Goal: Task Accomplishment & Management: Manage account settings

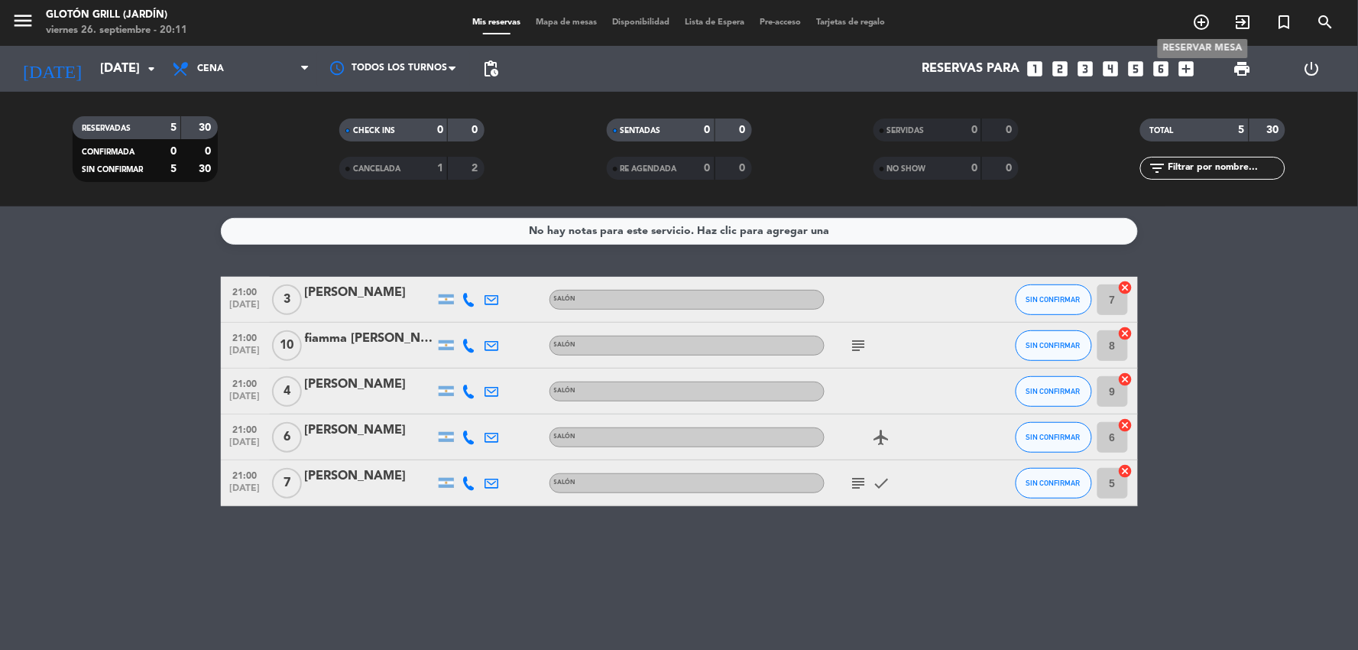
click at [1193, 24] on icon "add_circle_outline" at bounding box center [1202, 22] width 18 height 18
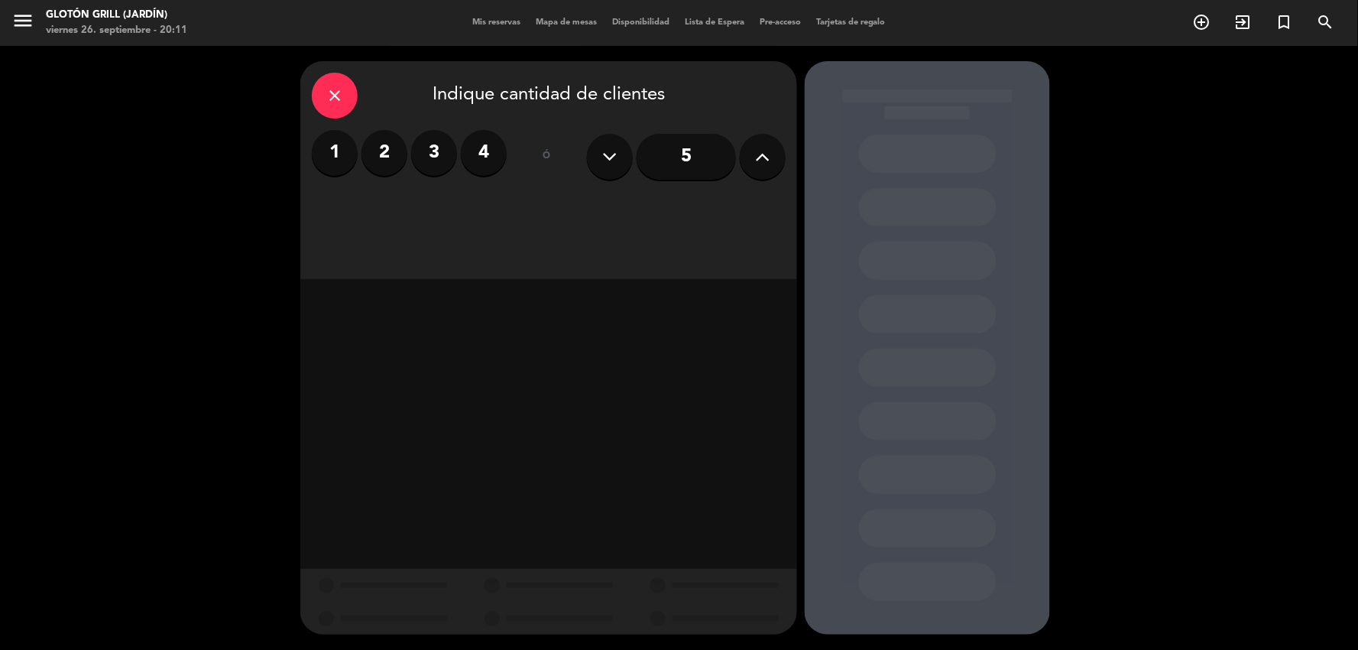
click at [599, 157] on button at bounding box center [610, 157] width 46 height 46
click at [549, 156] on div "ó" at bounding box center [547, 157] width 50 height 54
click at [772, 156] on button at bounding box center [763, 157] width 46 height 46
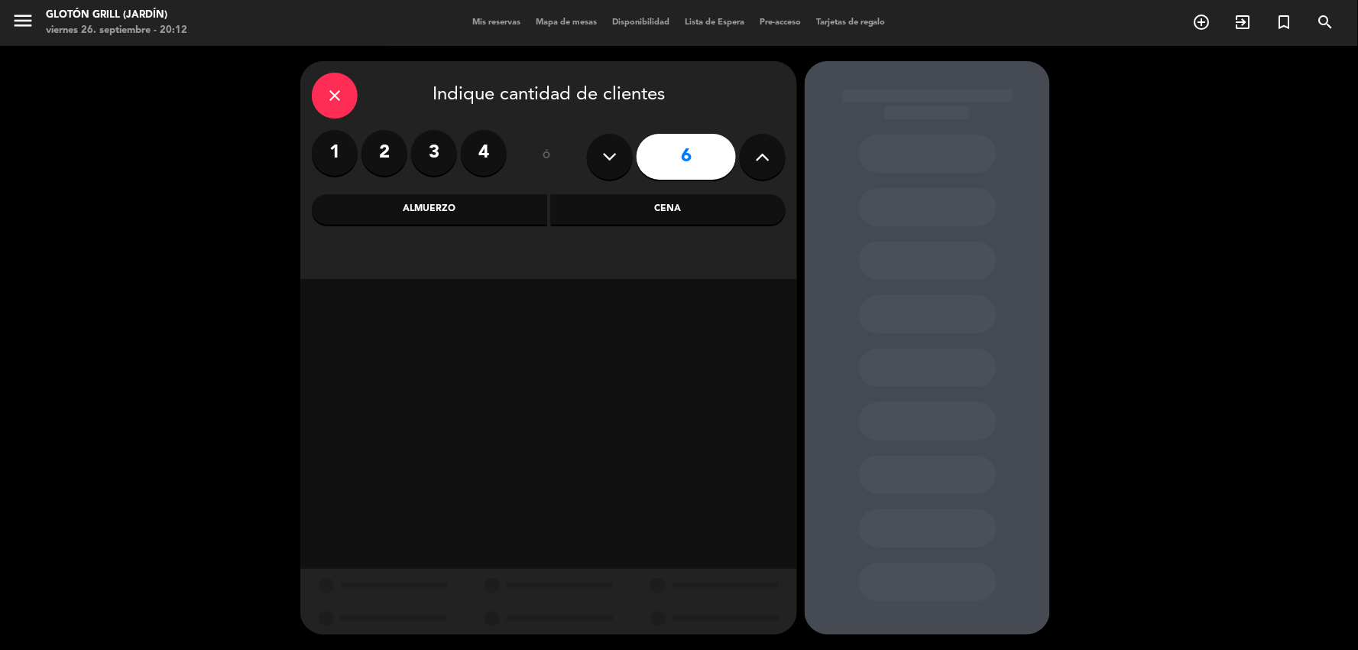
click at [772, 156] on button at bounding box center [763, 157] width 46 height 46
click at [772, 155] on button at bounding box center [763, 157] width 46 height 46
click at [769, 155] on icon at bounding box center [763, 156] width 15 height 23
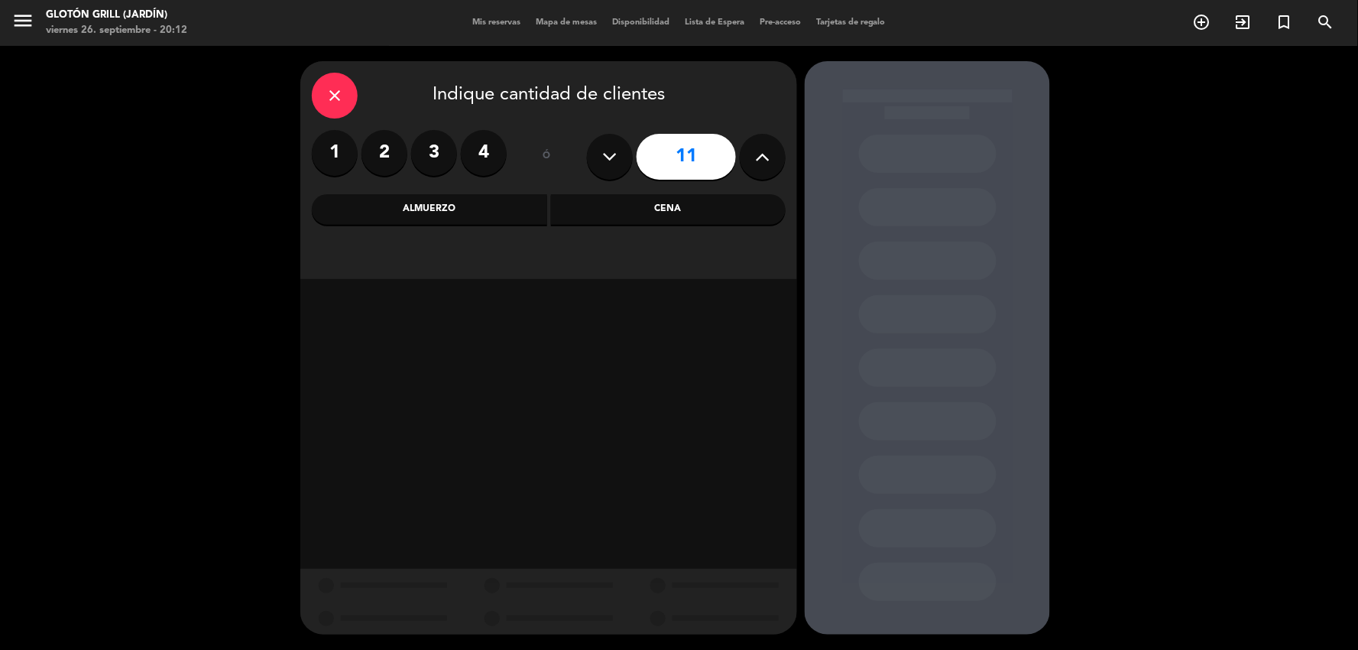
click at [769, 155] on icon at bounding box center [763, 156] width 15 height 23
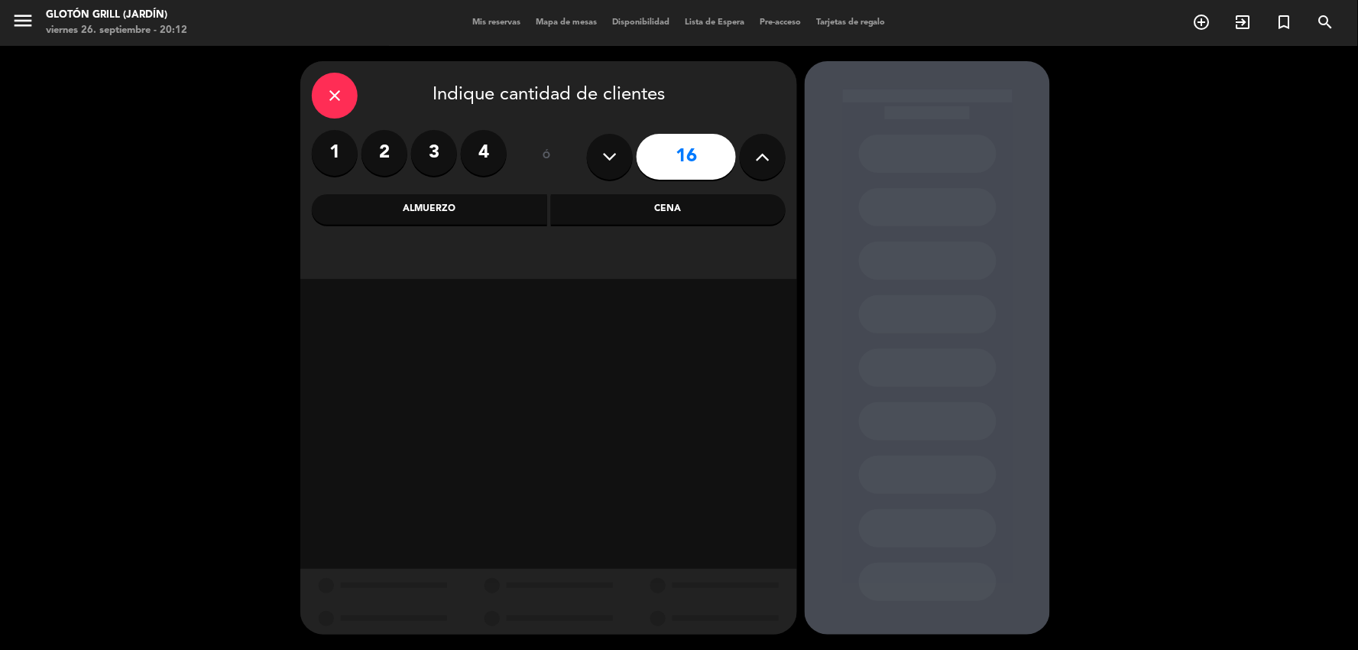
click at [769, 155] on icon at bounding box center [763, 156] width 15 height 23
type input "20"
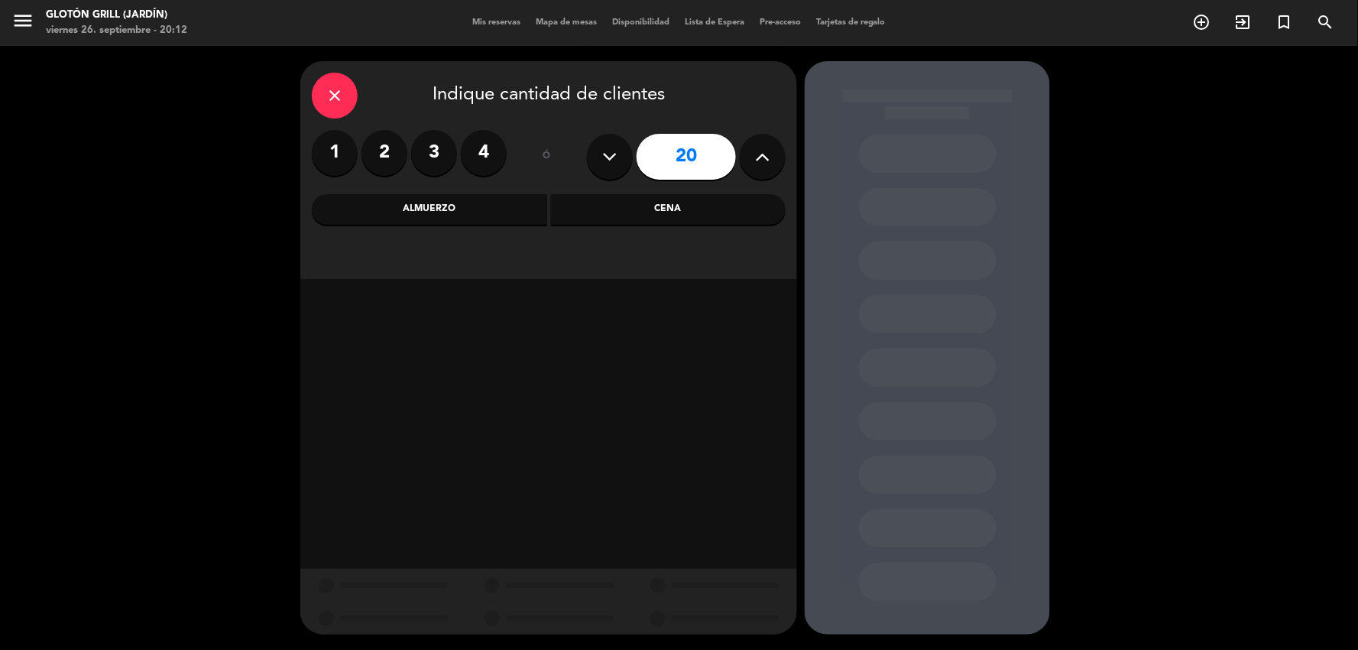
click at [667, 208] on div "Cena" at bounding box center [668, 209] width 235 height 31
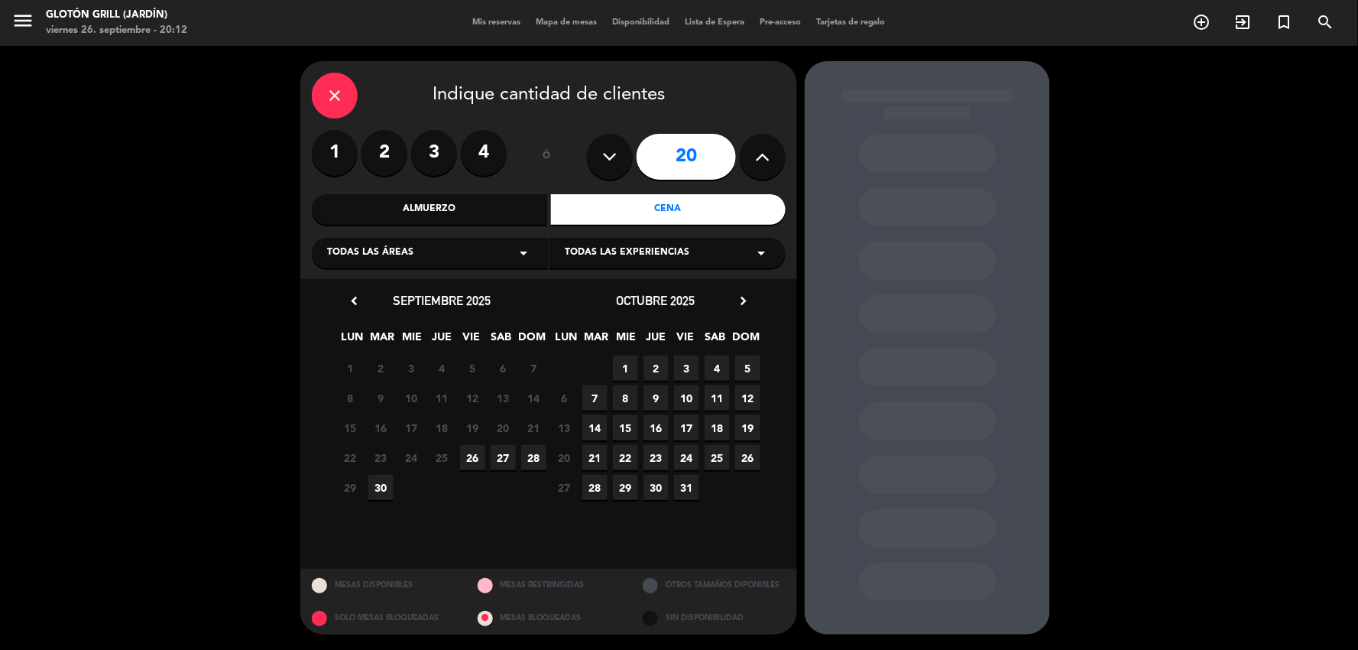
click at [508, 462] on span "27" at bounding box center [503, 457] width 25 height 25
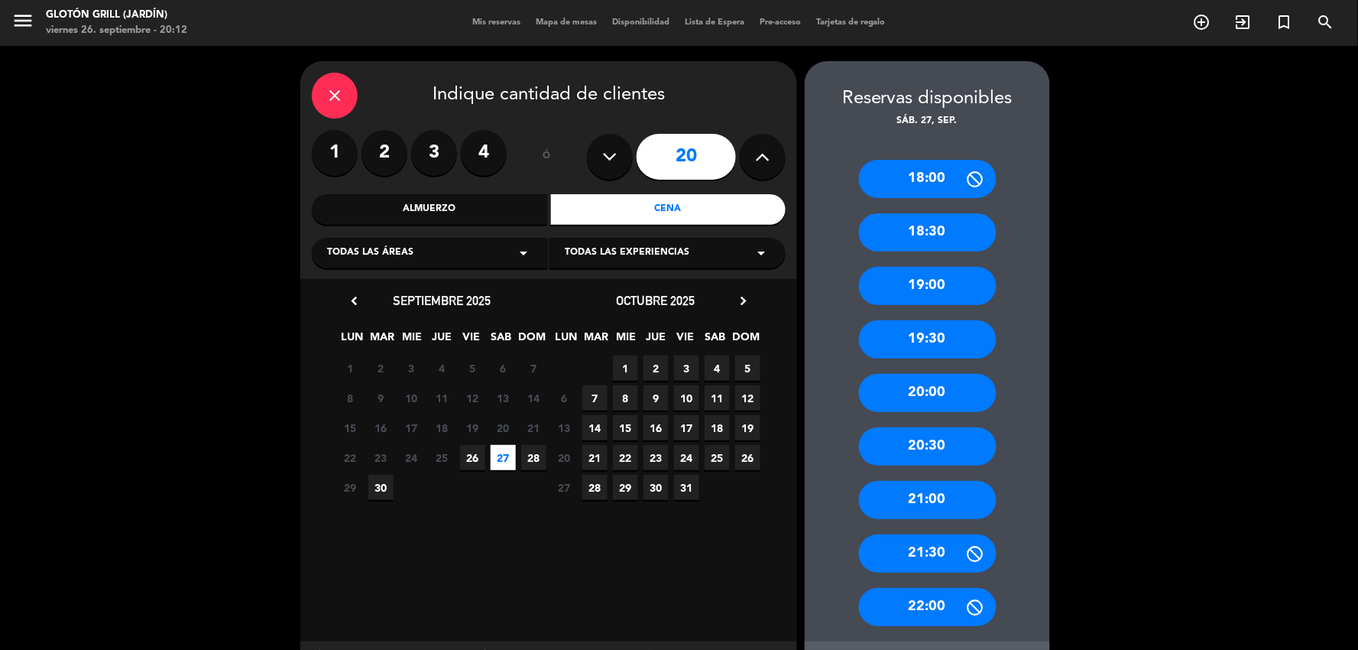
scroll to position [72, 0]
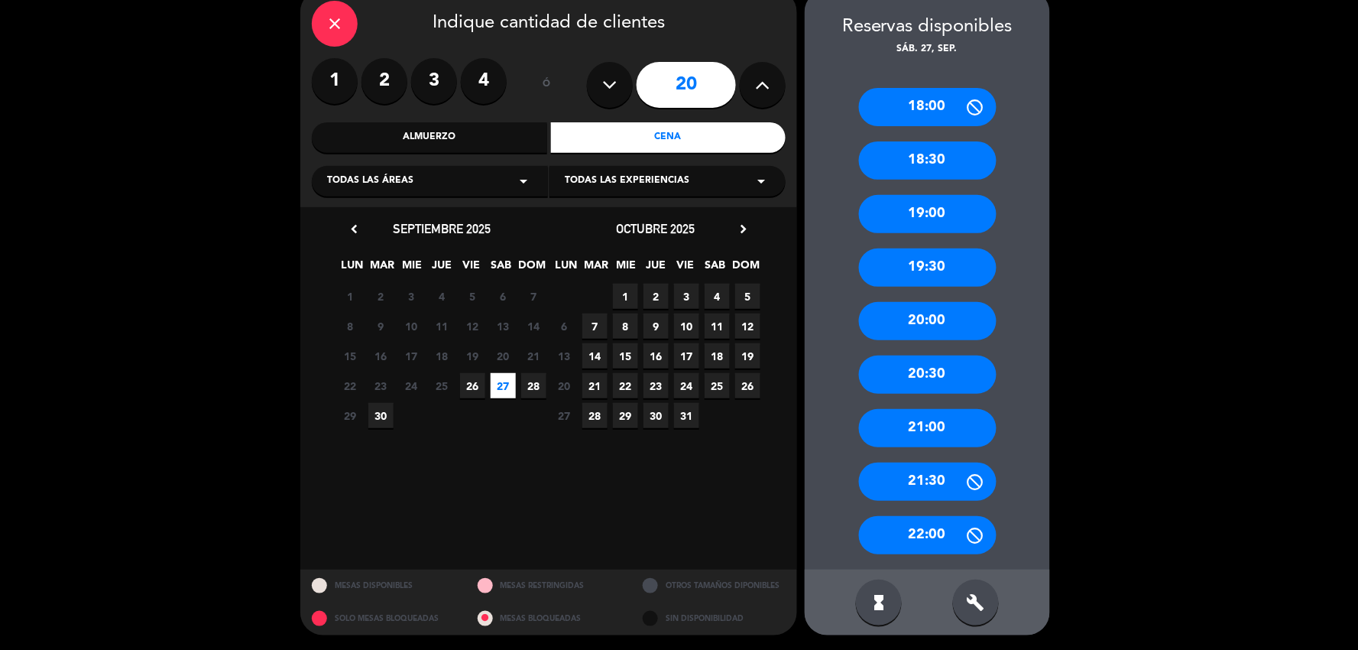
click at [946, 424] on div "21:00" at bounding box center [928, 428] width 138 height 38
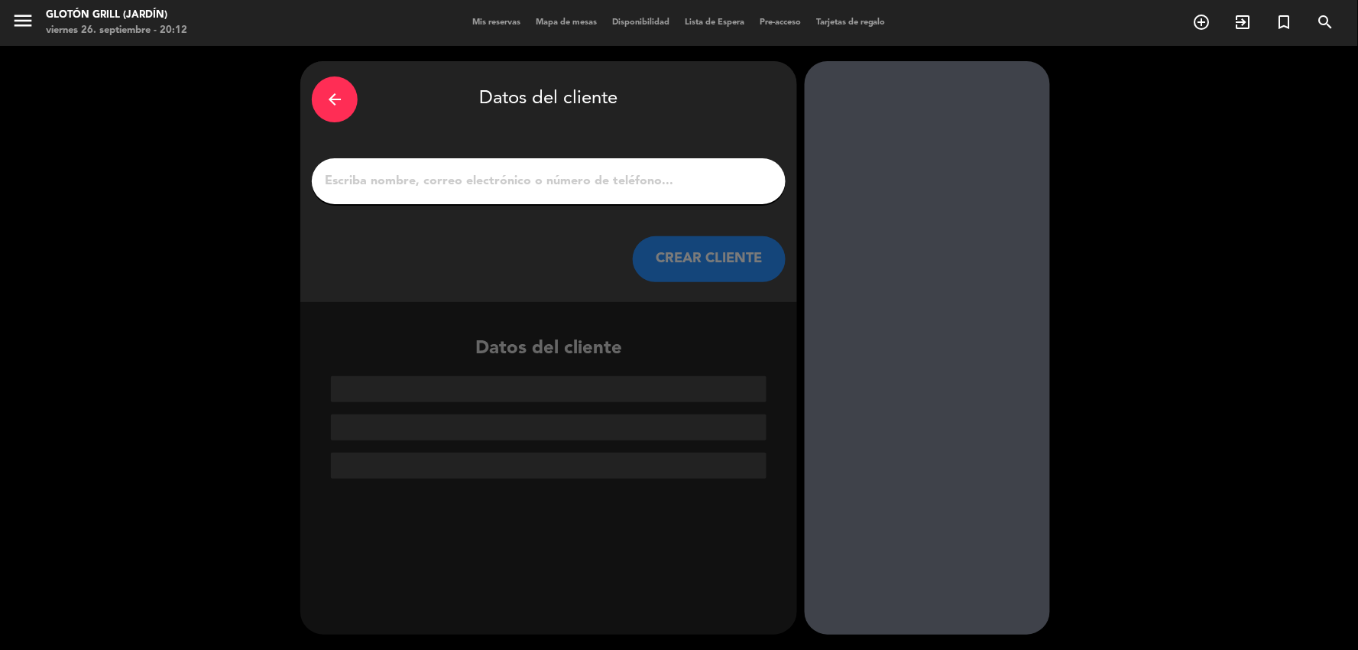
scroll to position [0, 0]
click at [670, 201] on div at bounding box center [549, 181] width 474 height 46
click at [656, 182] on input "1" at bounding box center [548, 180] width 451 height 21
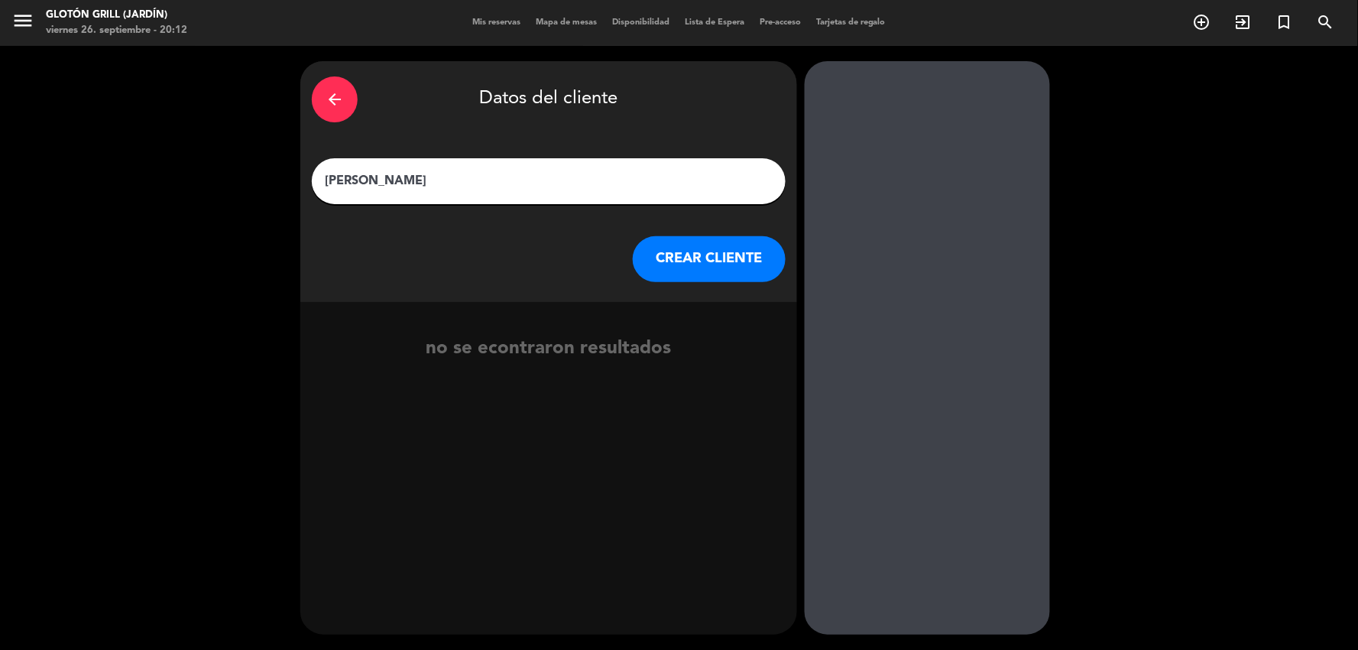
type input "[PERSON_NAME]"
click at [706, 265] on button "CREAR CLIENTE" at bounding box center [709, 259] width 153 height 46
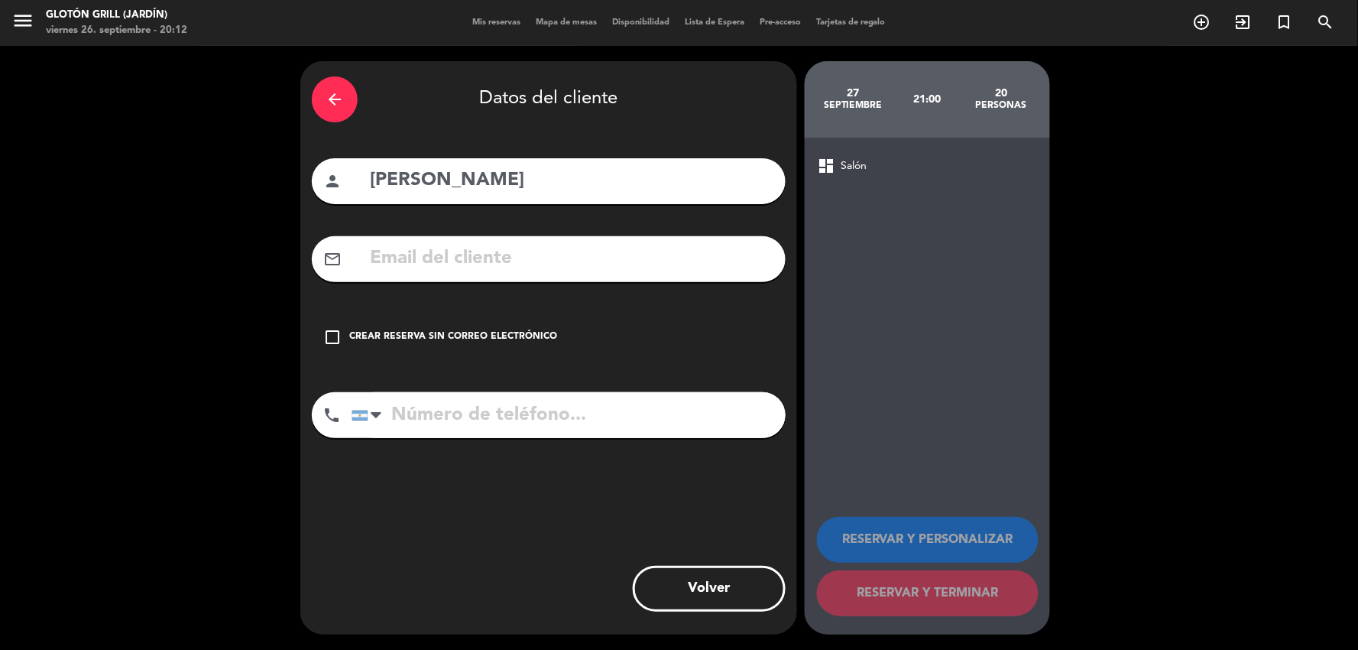
click at [465, 270] on input "text" at bounding box center [571, 258] width 406 height 31
click at [512, 261] on input "text" at bounding box center [571, 258] width 406 height 31
click at [472, 427] on input "tel" at bounding box center [569, 415] width 434 height 46
click at [326, 333] on icon "check_box_outline_blank" at bounding box center [332, 337] width 18 height 18
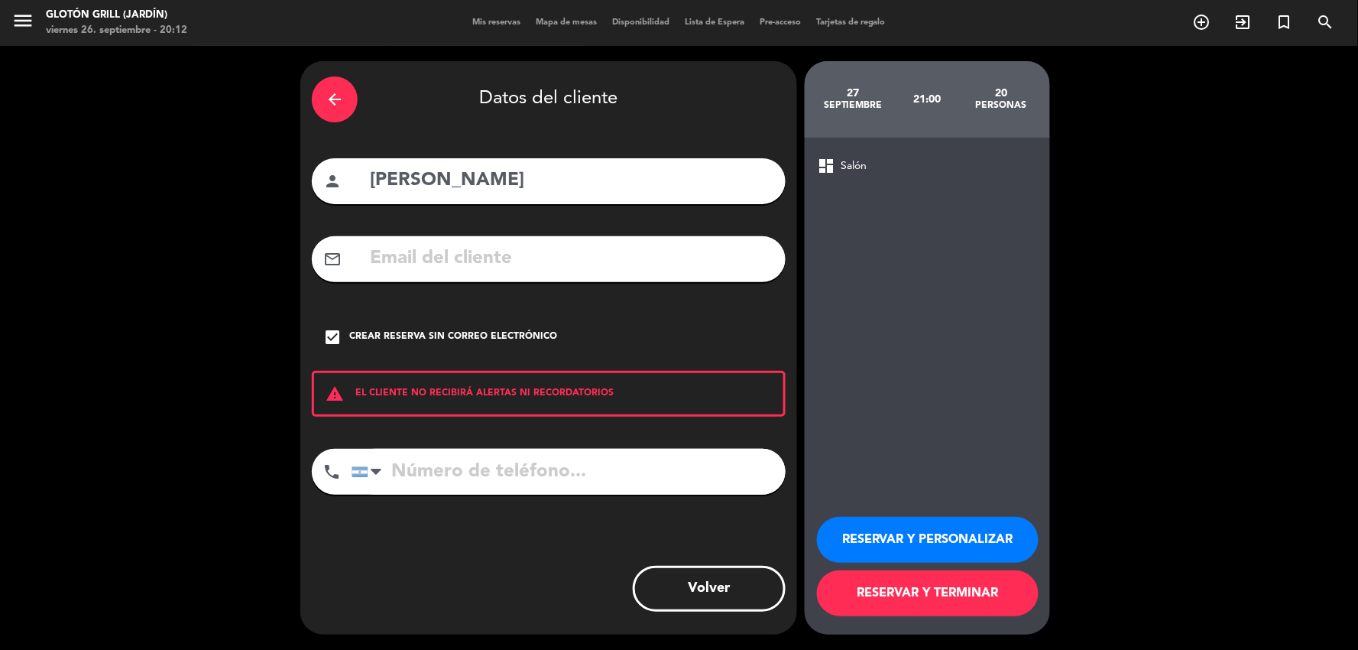
drag, startPoint x: 457, startPoint y: 459, endPoint x: 448, endPoint y: 459, distance: 9.2
click at [456, 460] on input "tel" at bounding box center [569, 472] width 434 height 46
click at [446, 489] on input "tel" at bounding box center [569, 472] width 434 height 46
type input "3541690714"
click at [930, 594] on button "RESERVAR Y TERMINAR" at bounding box center [928, 593] width 222 height 46
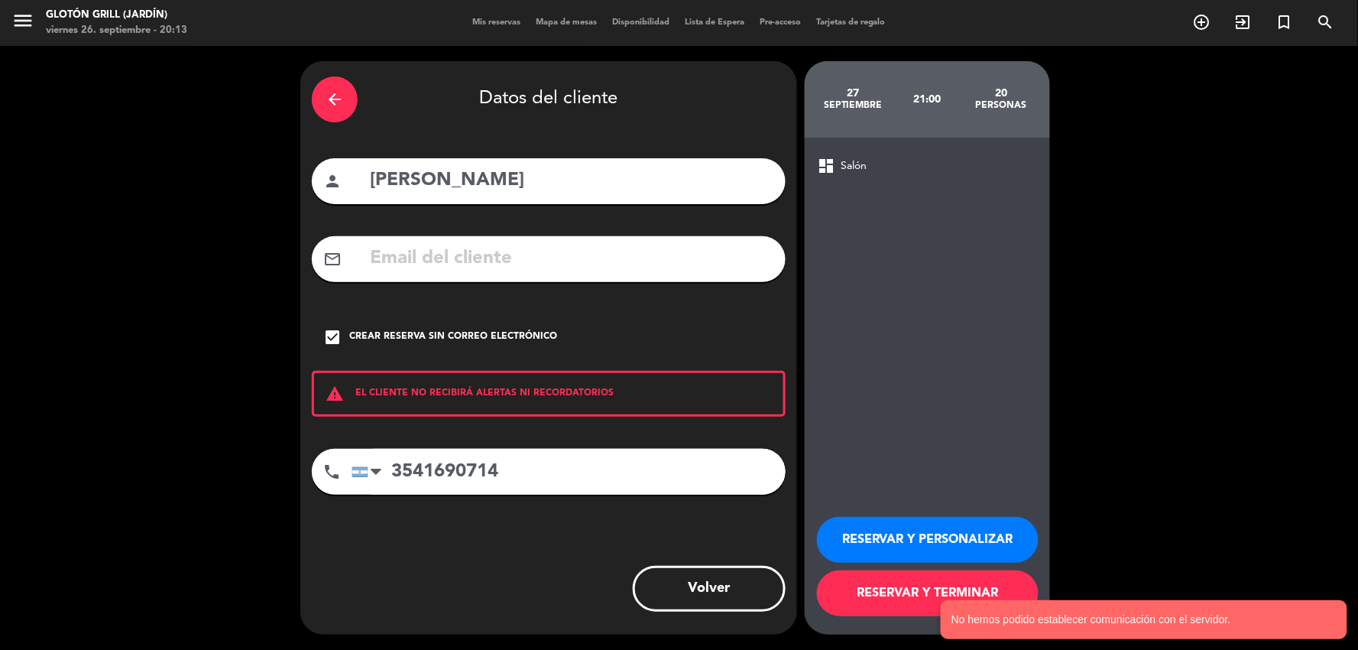
click at [920, 550] on button "RESERVAR Y PERSONALIZAR" at bounding box center [928, 540] width 222 height 46
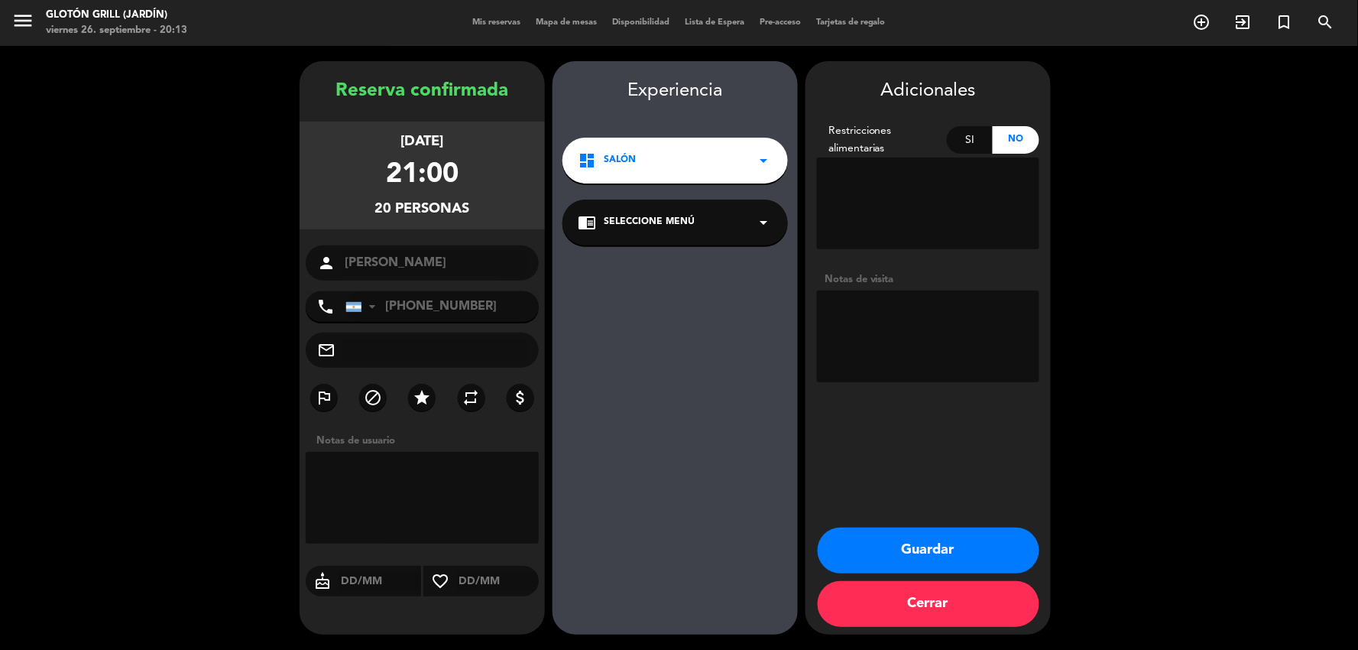
click at [946, 548] on button "Guardar" at bounding box center [929, 550] width 222 height 46
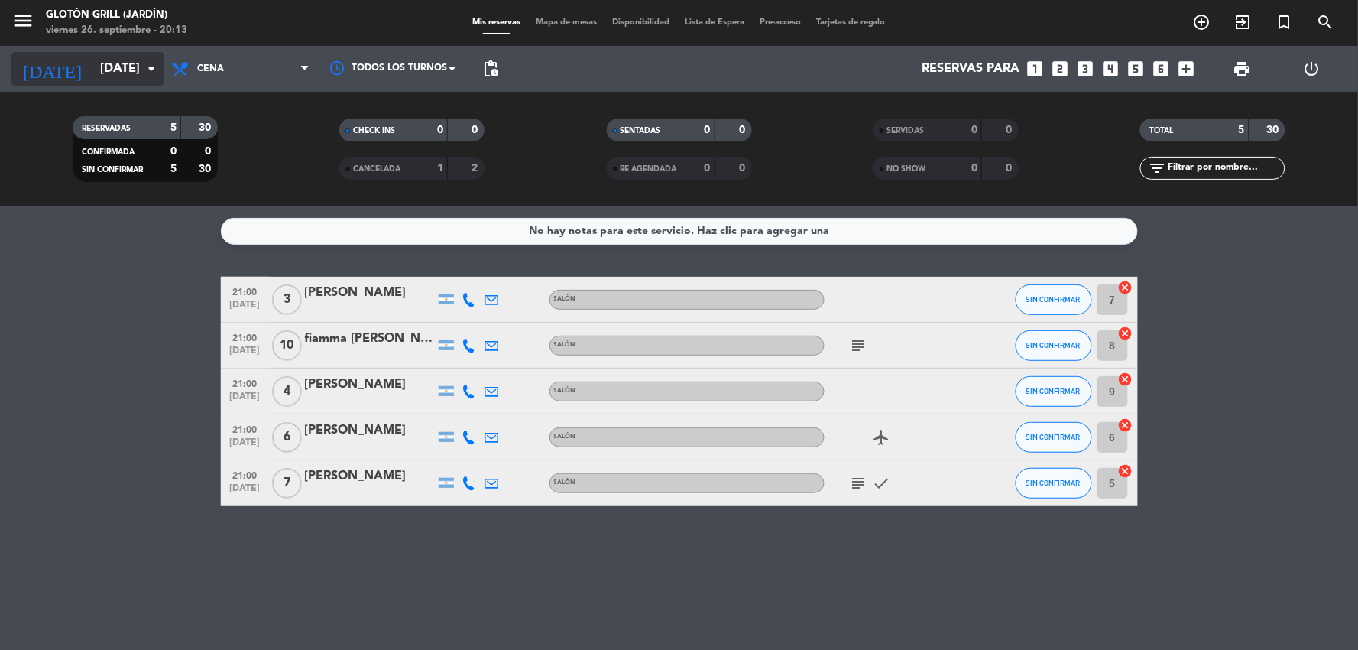
click at [100, 73] on input "[DATE]" at bounding box center [173, 69] width 162 height 30
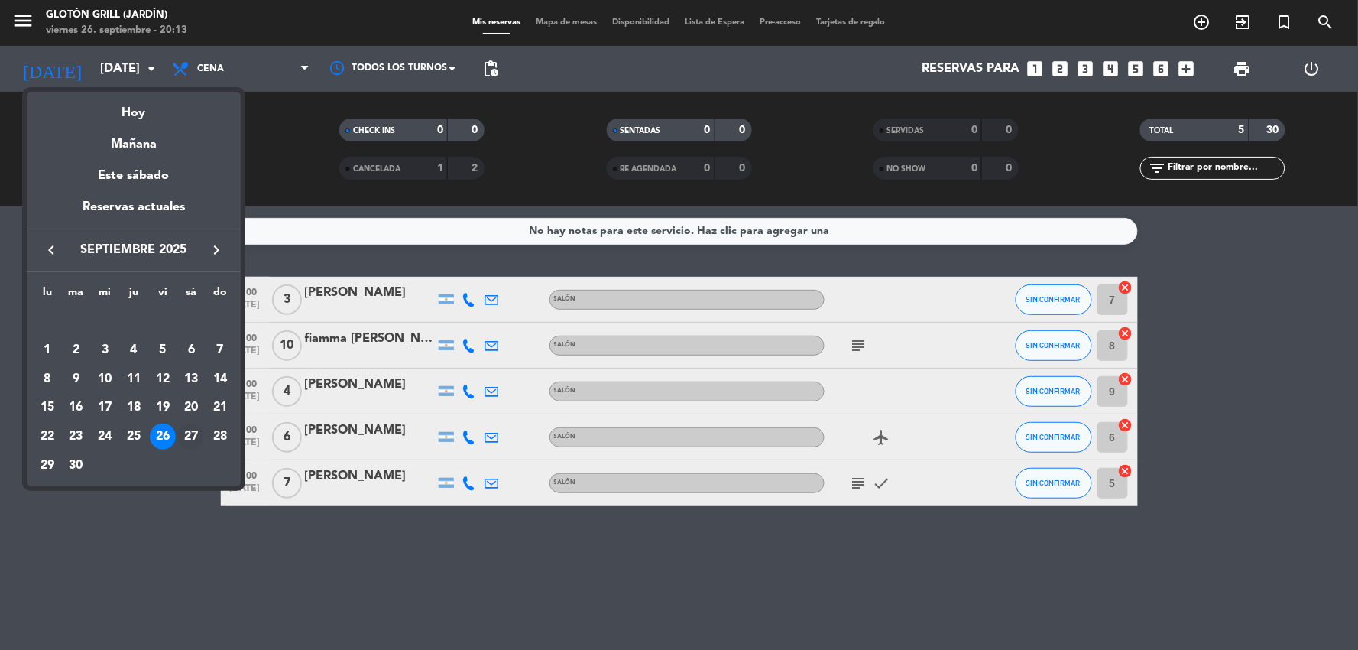
click at [187, 437] on div "27" at bounding box center [191, 436] width 26 height 26
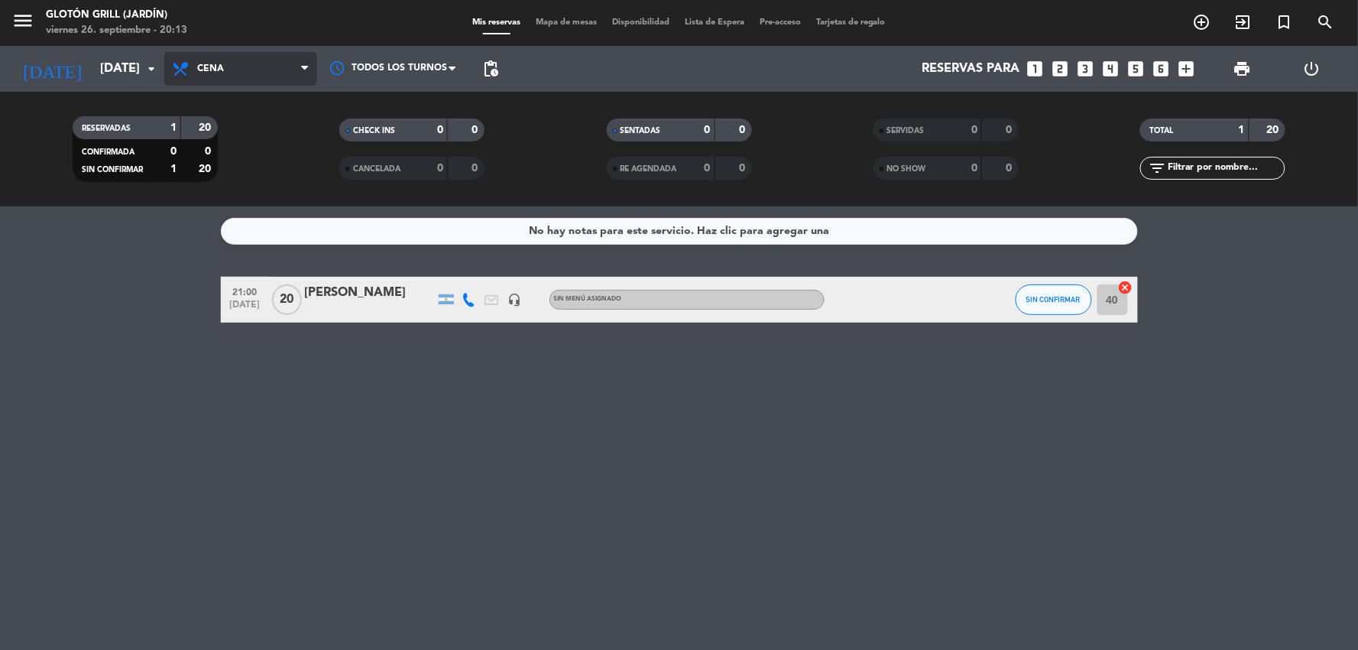
click at [194, 76] on span "Cena" at bounding box center [240, 69] width 153 height 34
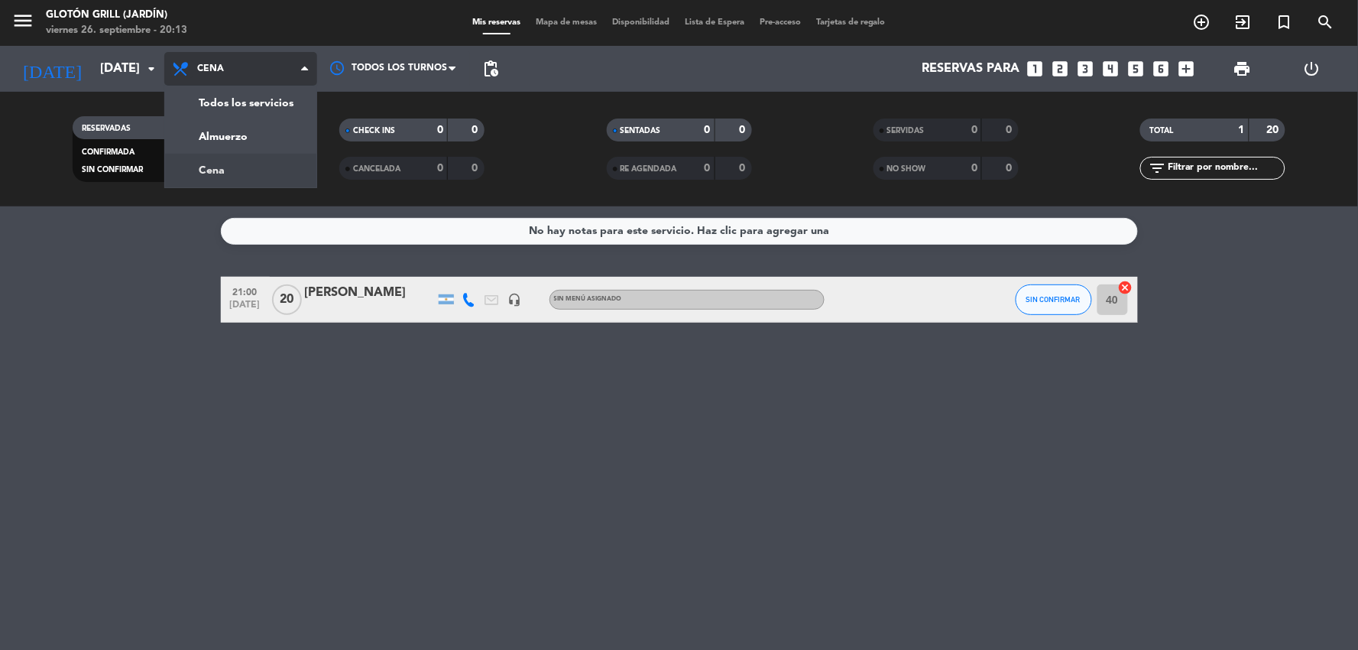
click at [191, 76] on icon at bounding box center [182, 69] width 22 height 18
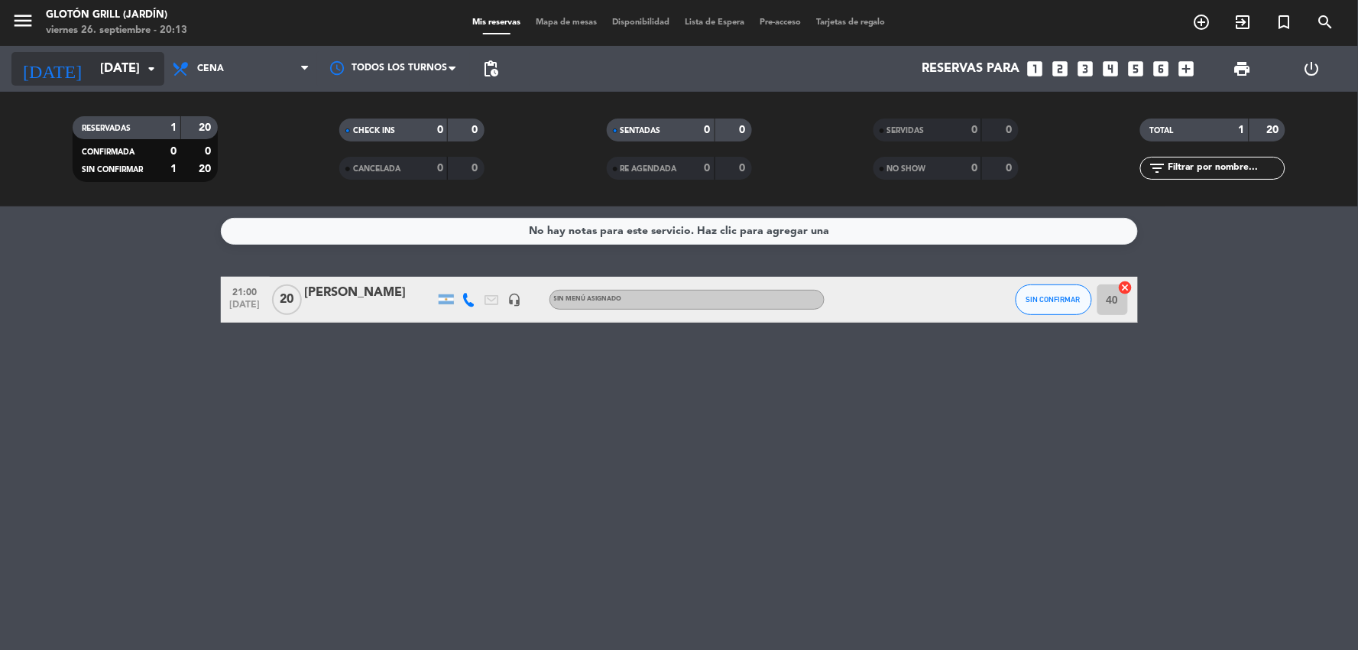
click at [125, 75] on input "[DATE]" at bounding box center [173, 69] width 162 height 30
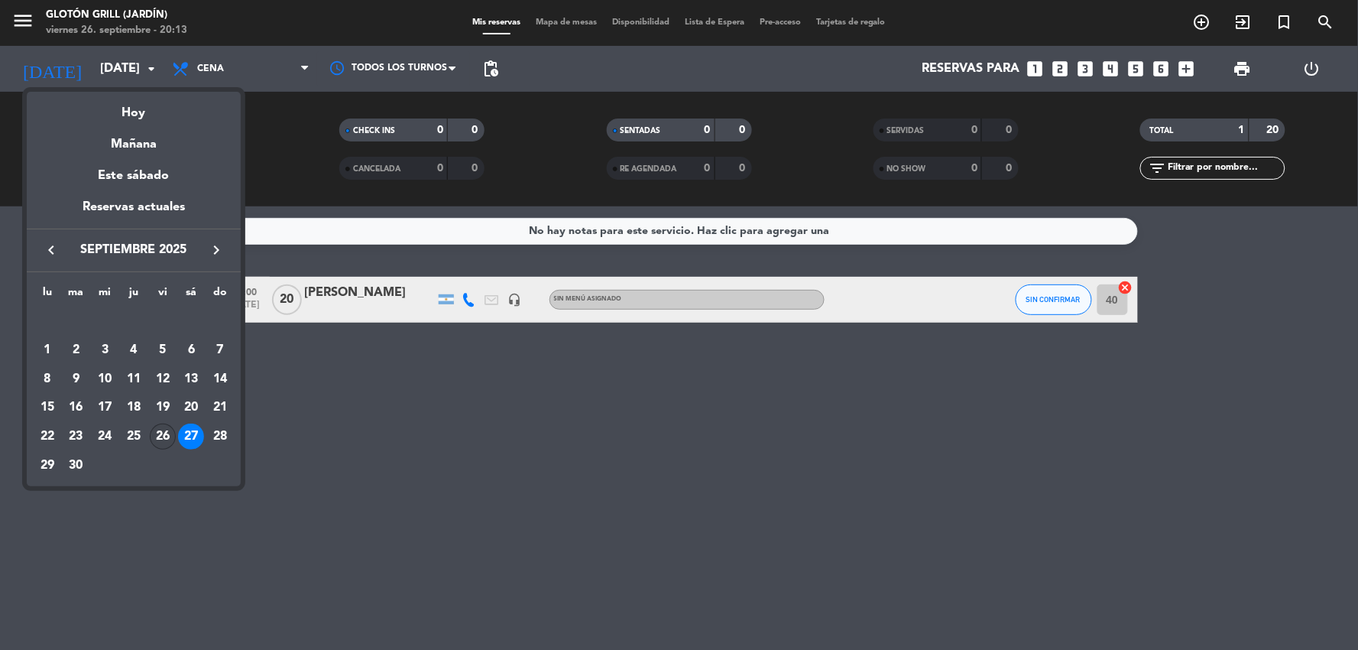
click at [164, 429] on div "26" at bounding box center [163, 436] width 26 height 26
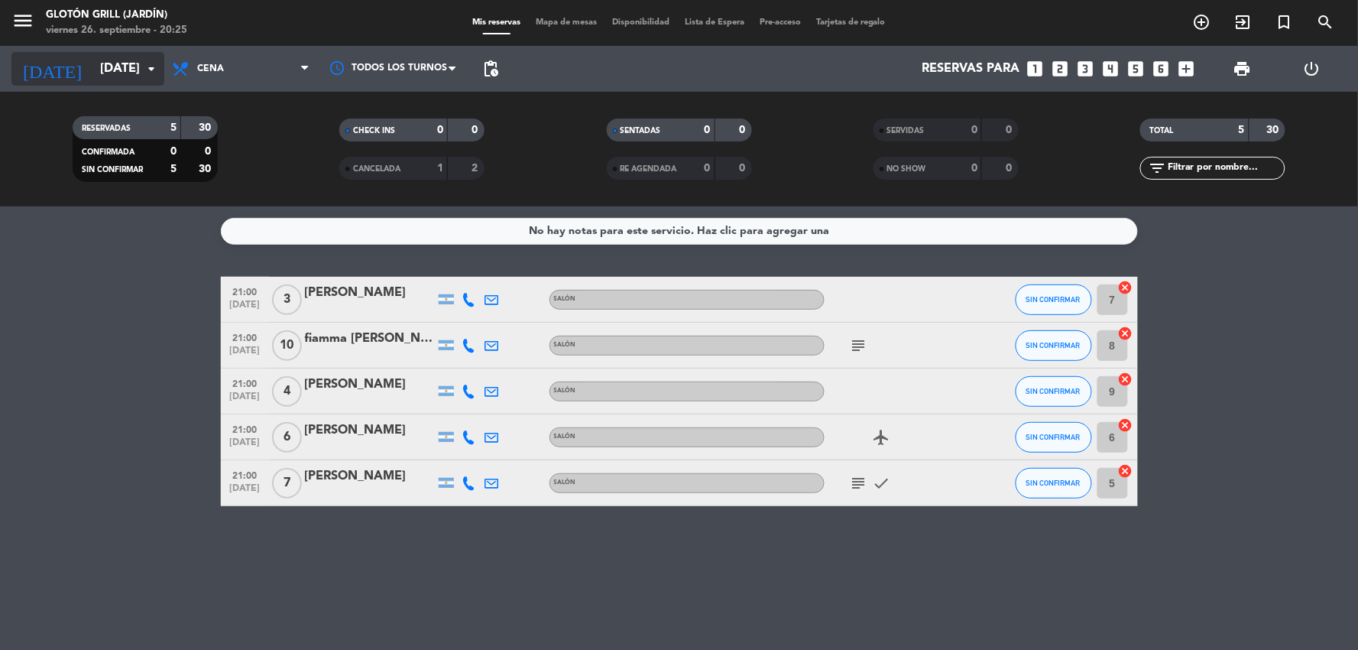
click at [149, 66] on icon "arrow_drop_down" at bounding box center [151, 69] width 18 height 18
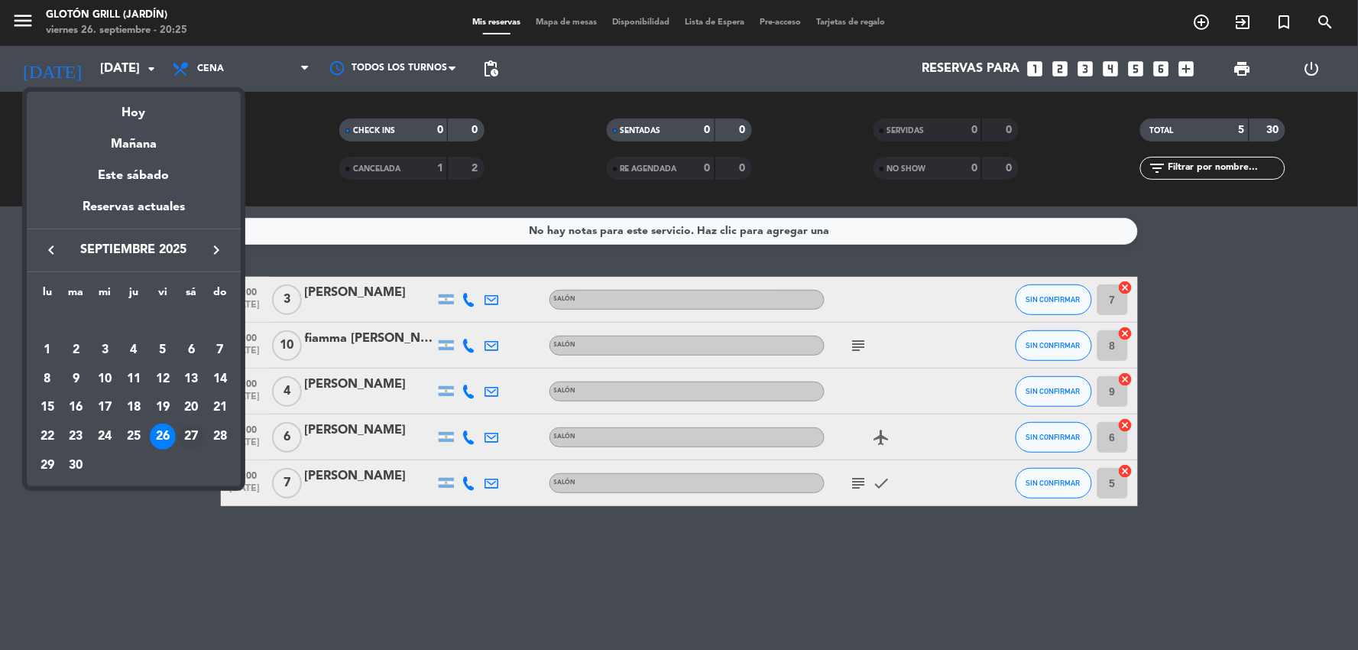
click at [194, 430] on div "27" at bounding box center [191, 436] width 26 height 26
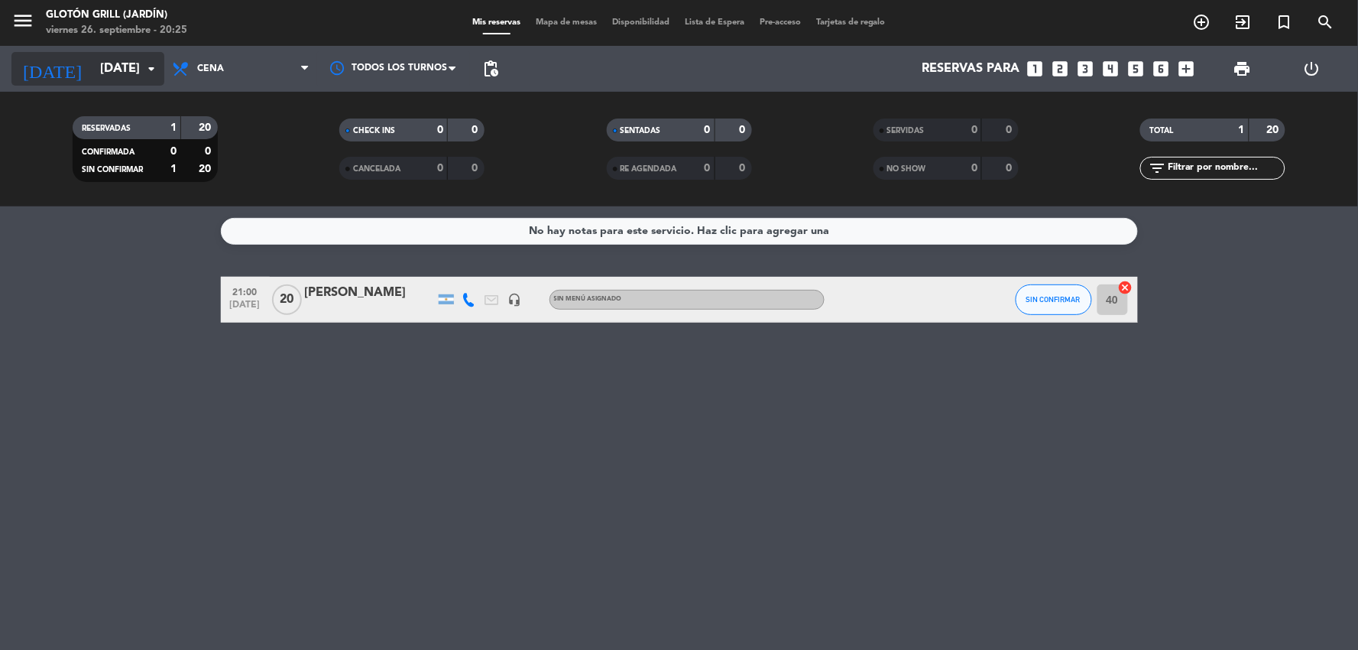
click at [118, 66] on input "[DATE]" at bounding box center [173, 69] width 162 height 30
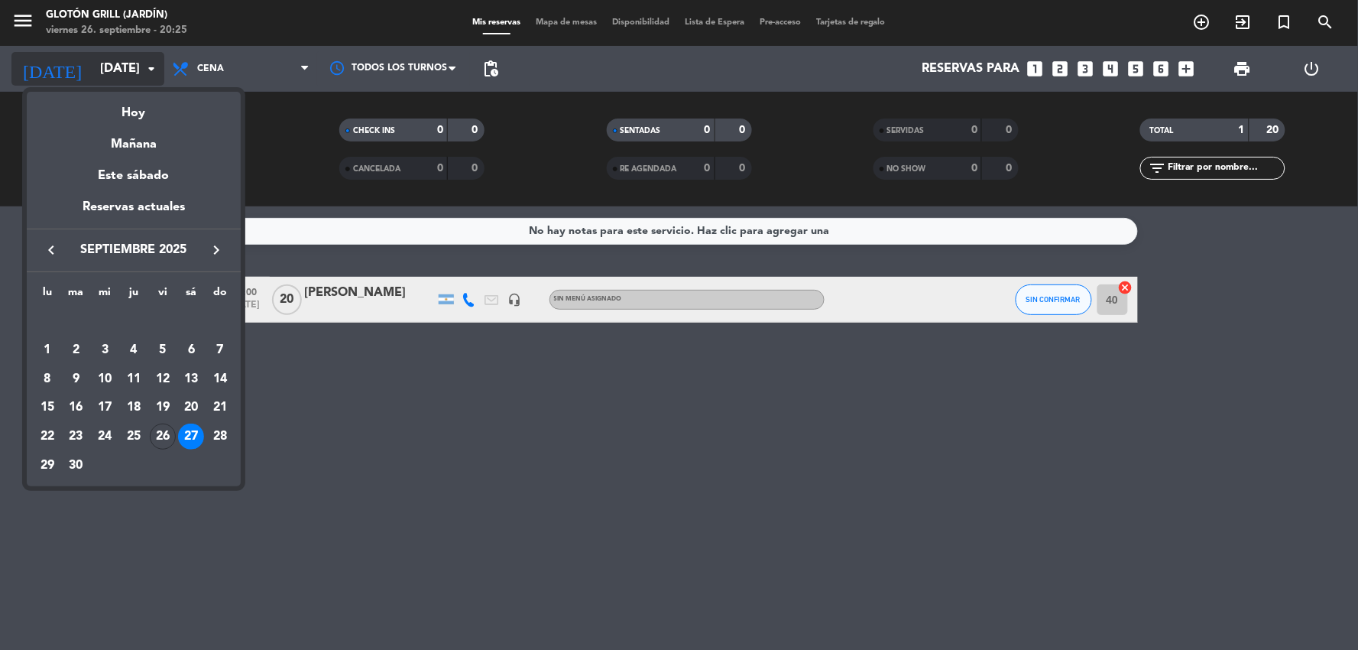
click at [118, 66] on div at bounding box center [679, 325] width 1358 height 650
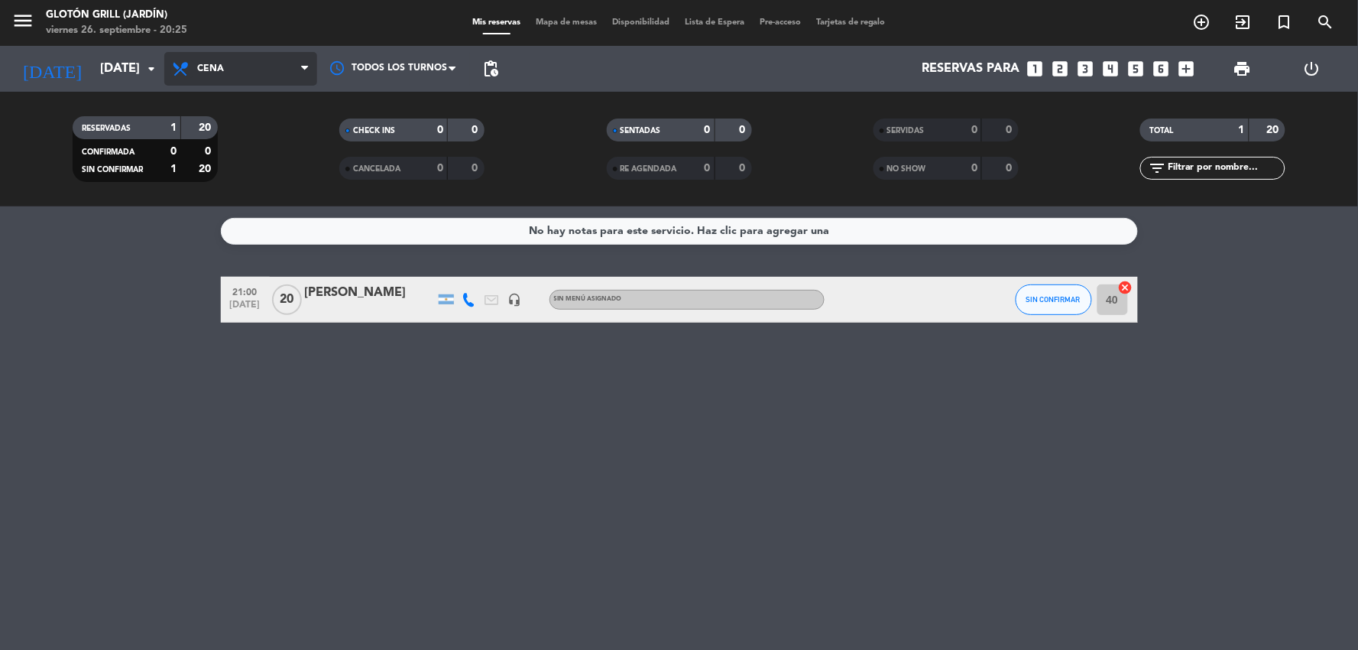
click at [181, 61] on icon at bounding box center [182, 69] width 22 height 18
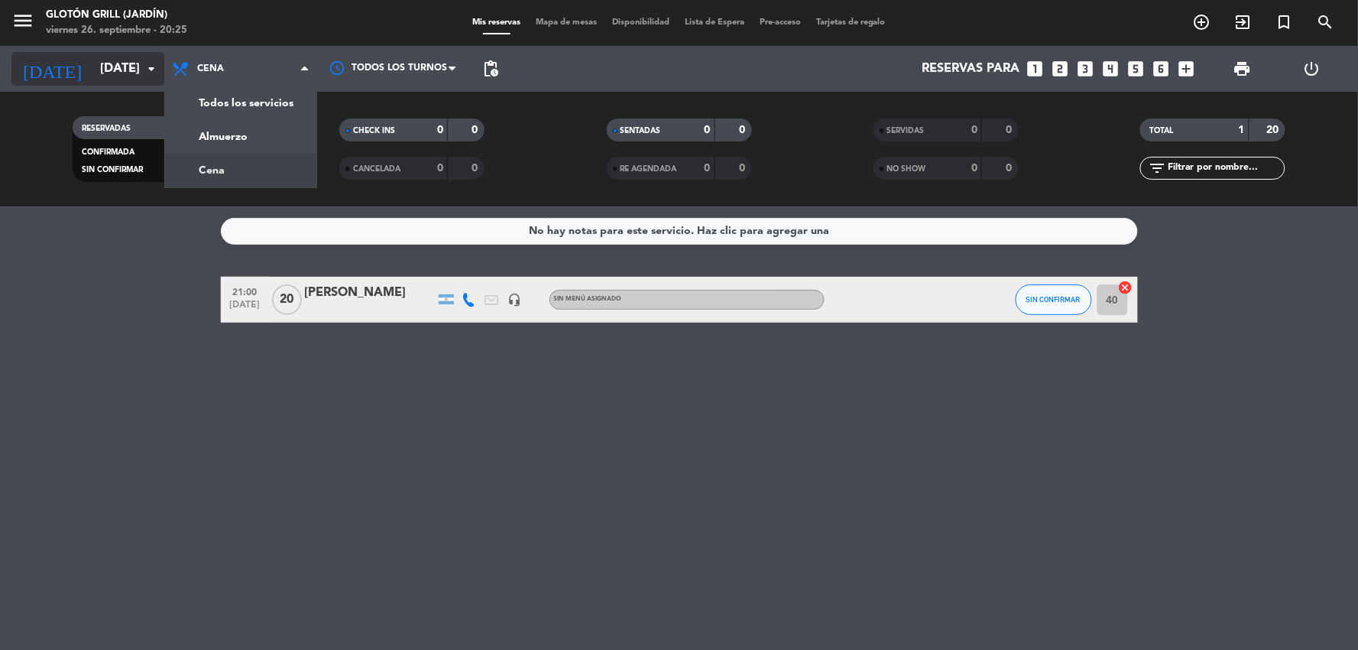
click at [154, 73] on icon "arrow_drop_down" at bounding box center [151, 69] width 18 height 18
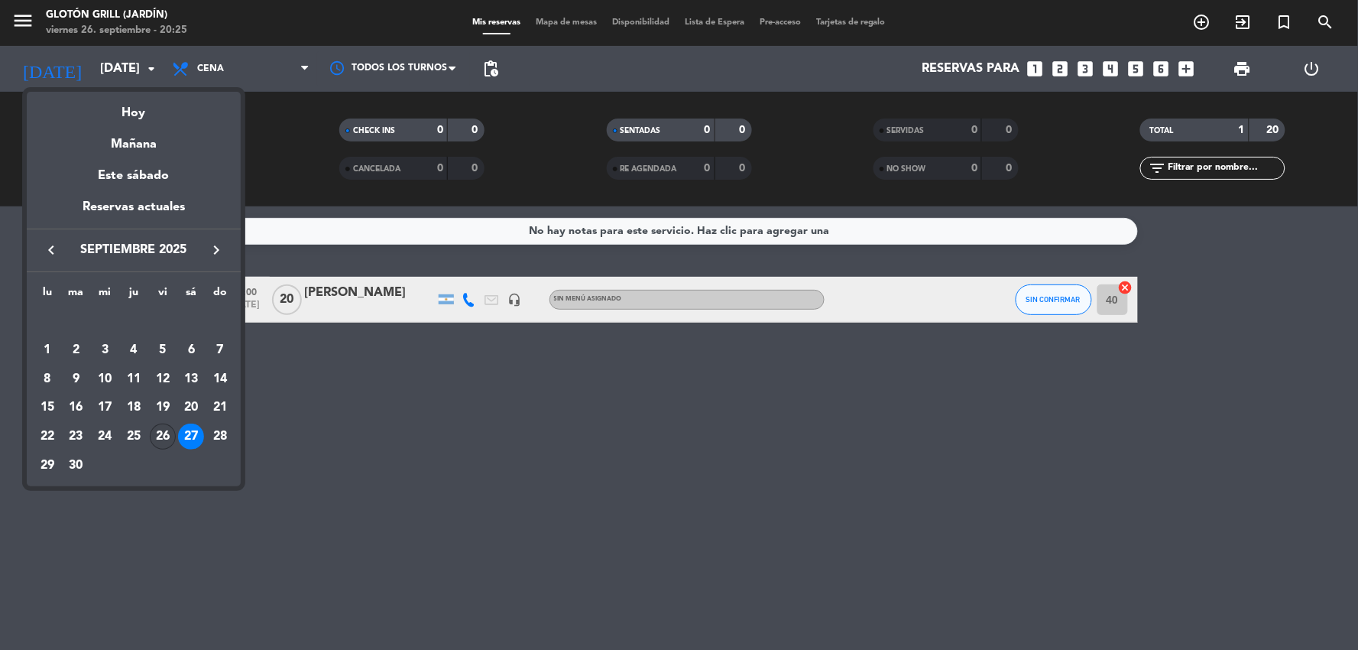
click at [164, 433] on div "26" at bounding box center [163, 436] width 26 height 26
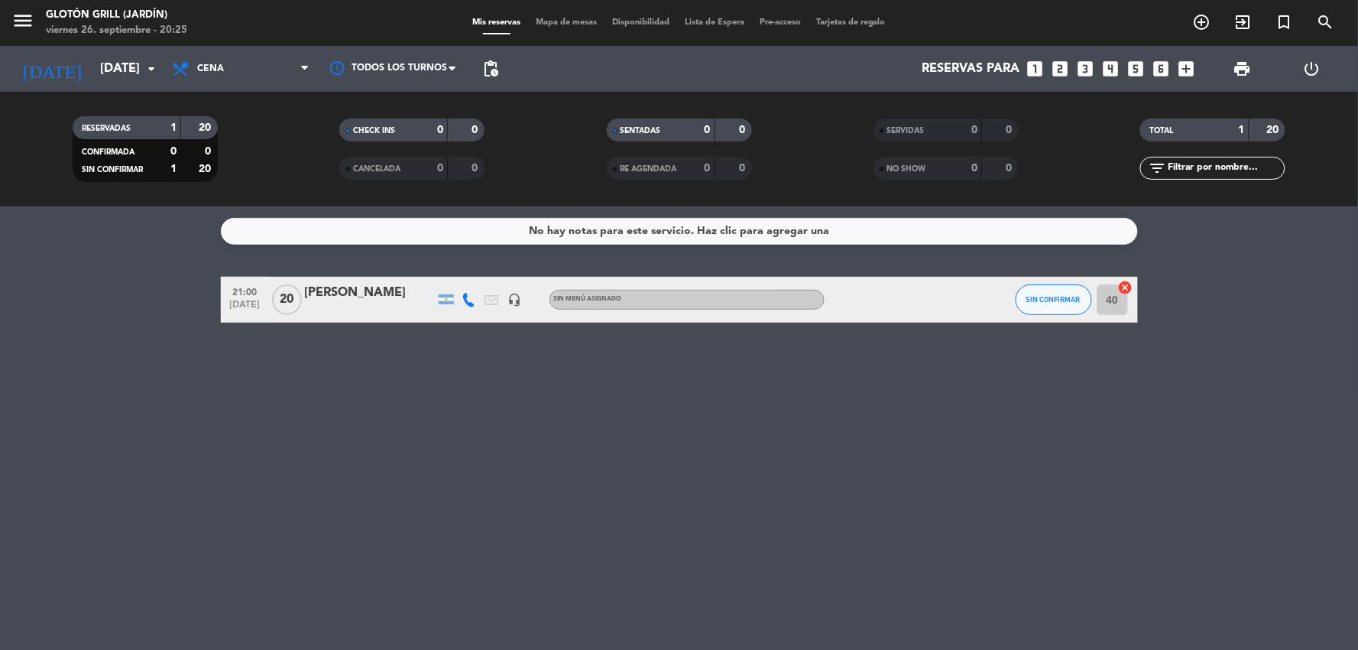
type input "[DATE]"
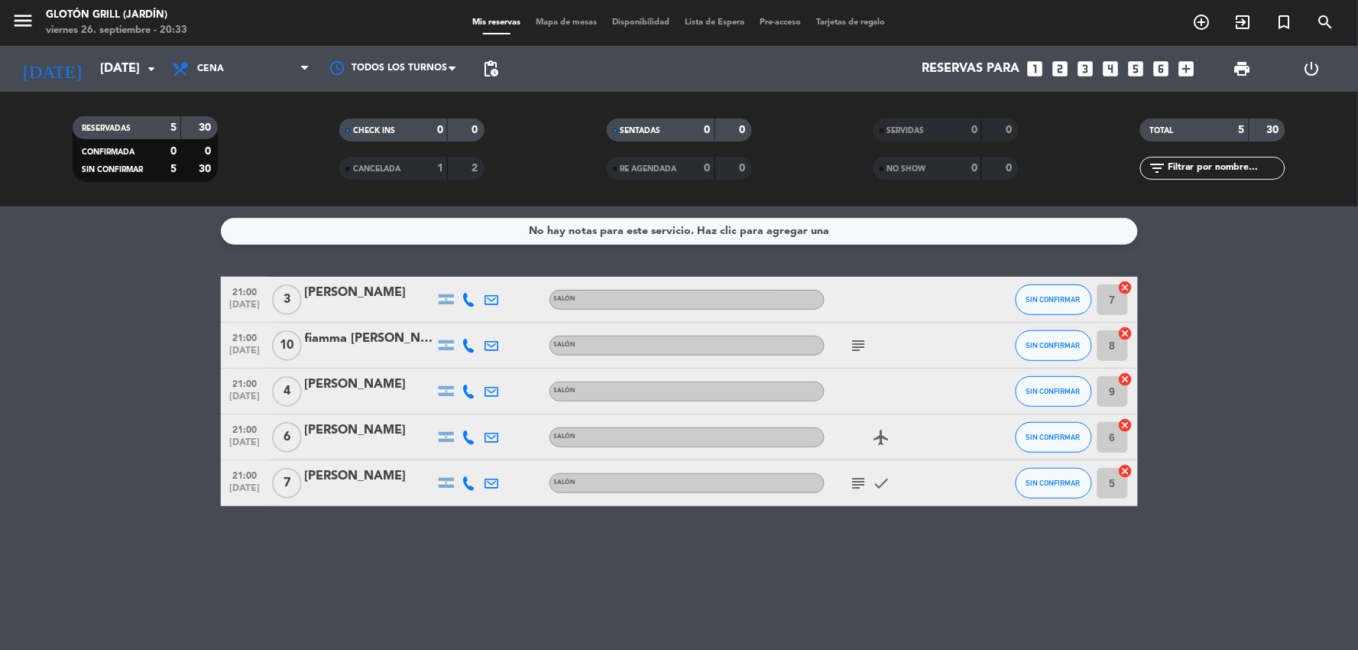
click at [990, 595] on div "No hay notas para este servicio. Haz clic para agregar una 21:00 [DATE] 3 [PERS…" at bounding box center [679, 427] width 1358 height 443
click at [355, 292] on div "[PERSON_NAME]" at bounding box center [370, 293] width 130 height 20
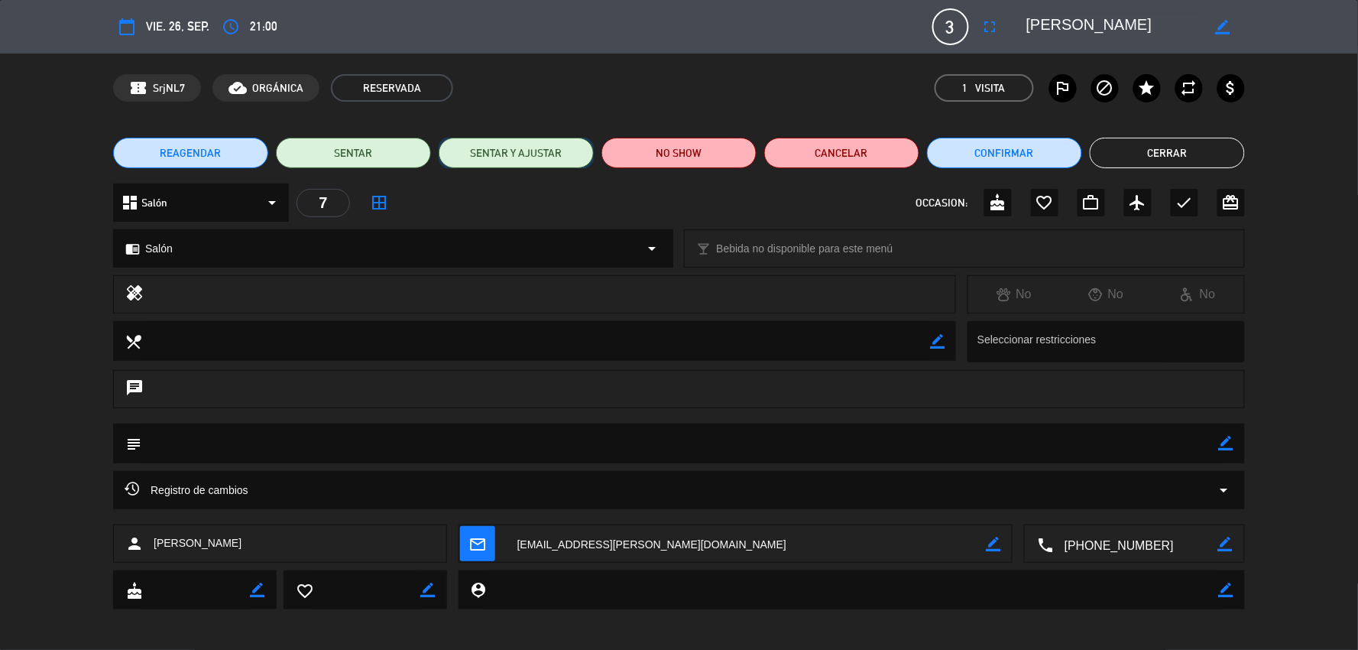
click at [508, 153] on button "SENTAR Y AJUSTAR" at bounding box center [516, 153] width 155 height 31
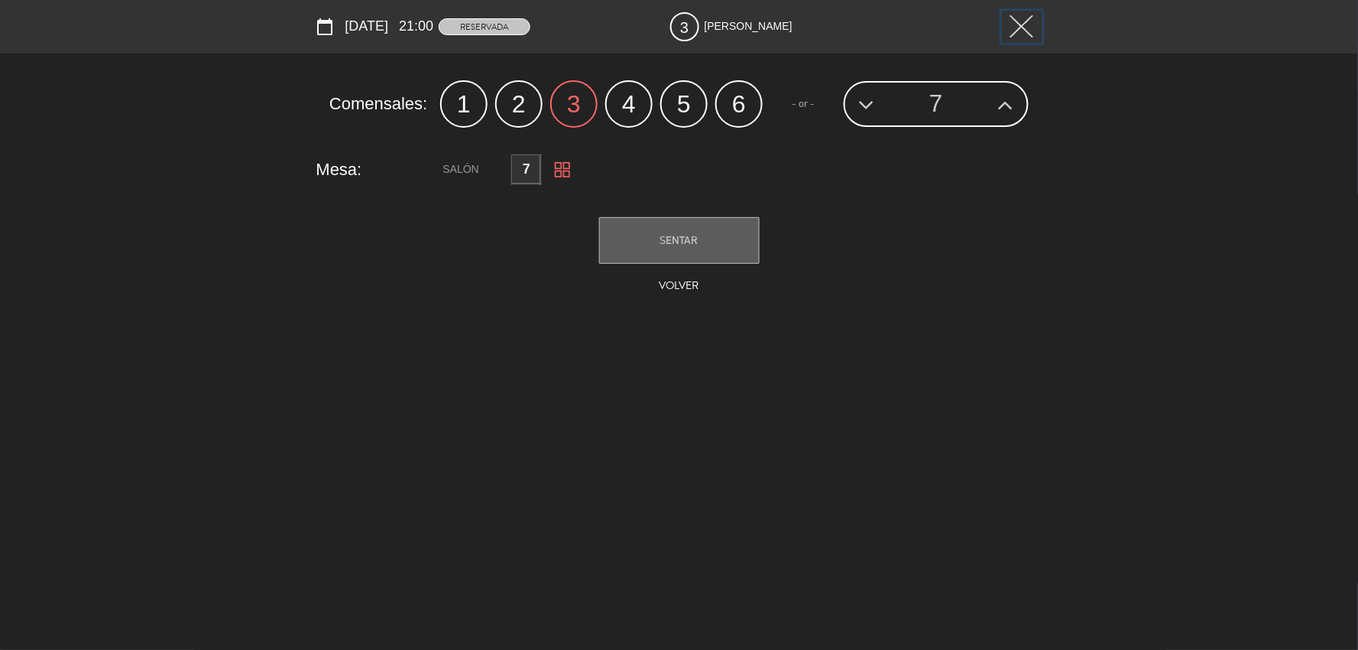
click at [1020, 23] on img at bounding box center [1022, 26] width 23 height 22
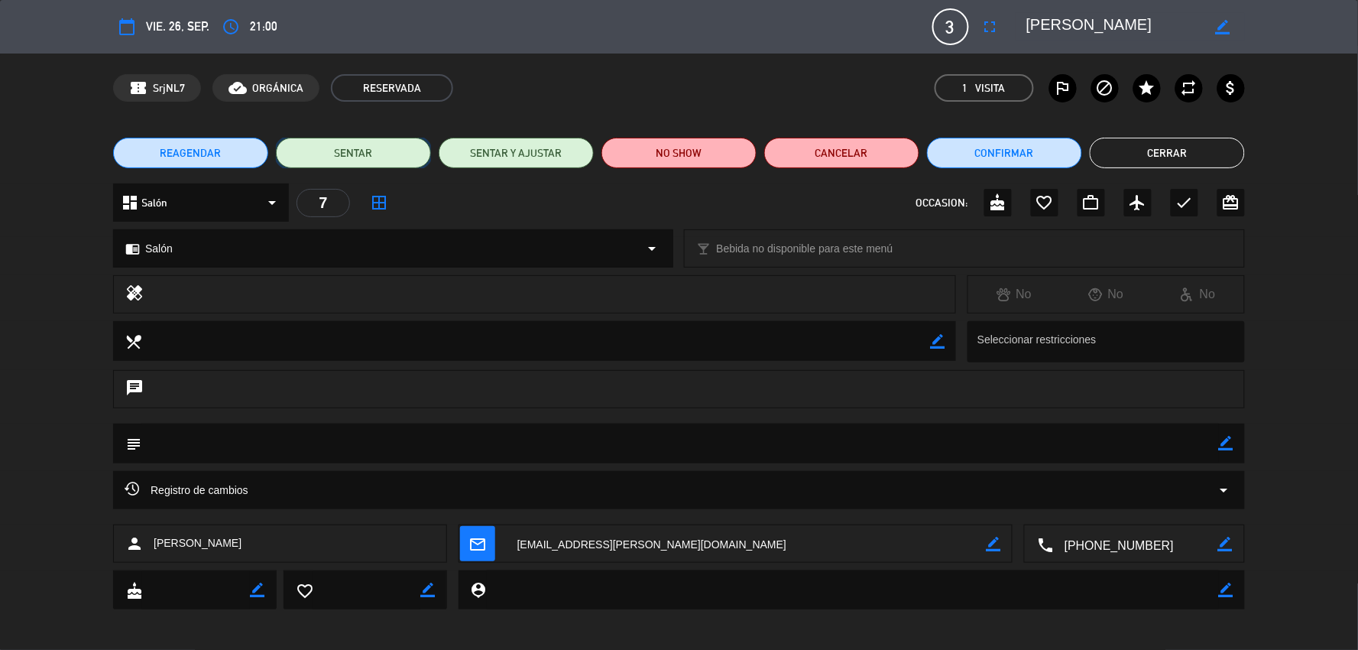
click at [355, 149] on button "SENTAR" at bounding box center [353, 153] width 155 height 31
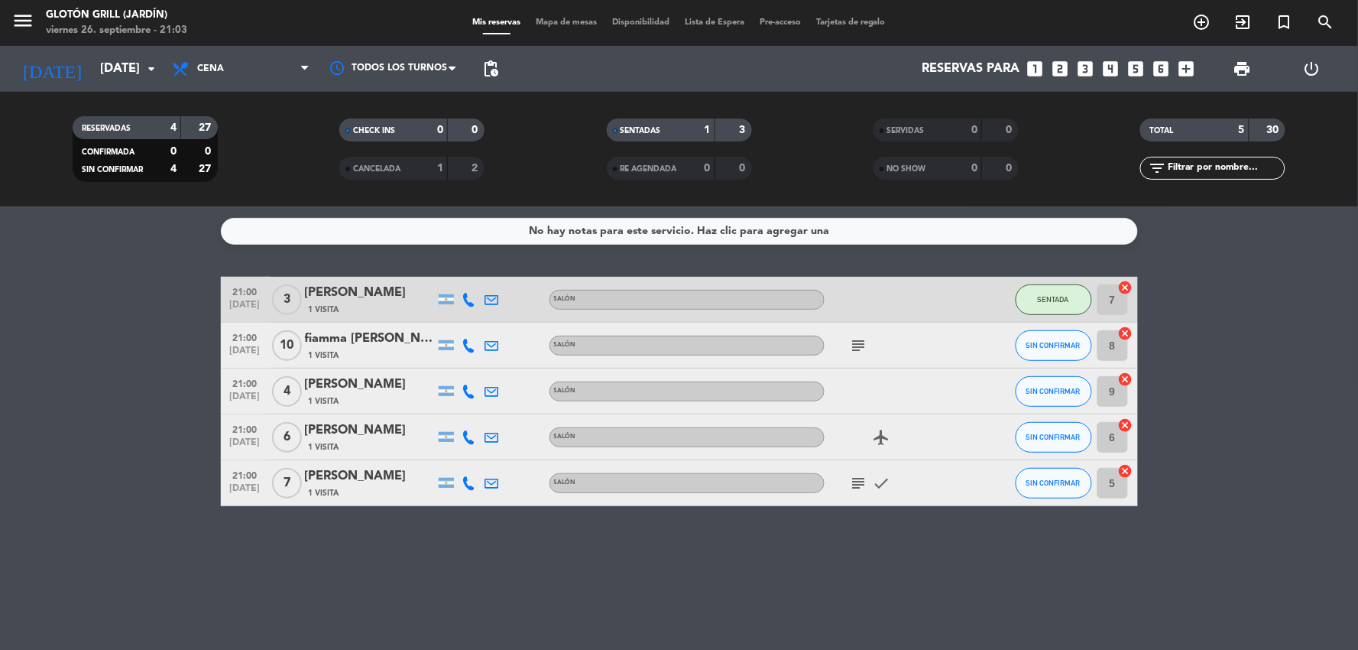
click at [334, 339] on div "fiamma [PERSON_NAME]" at bounding box center [370, 339] width 130 height 20
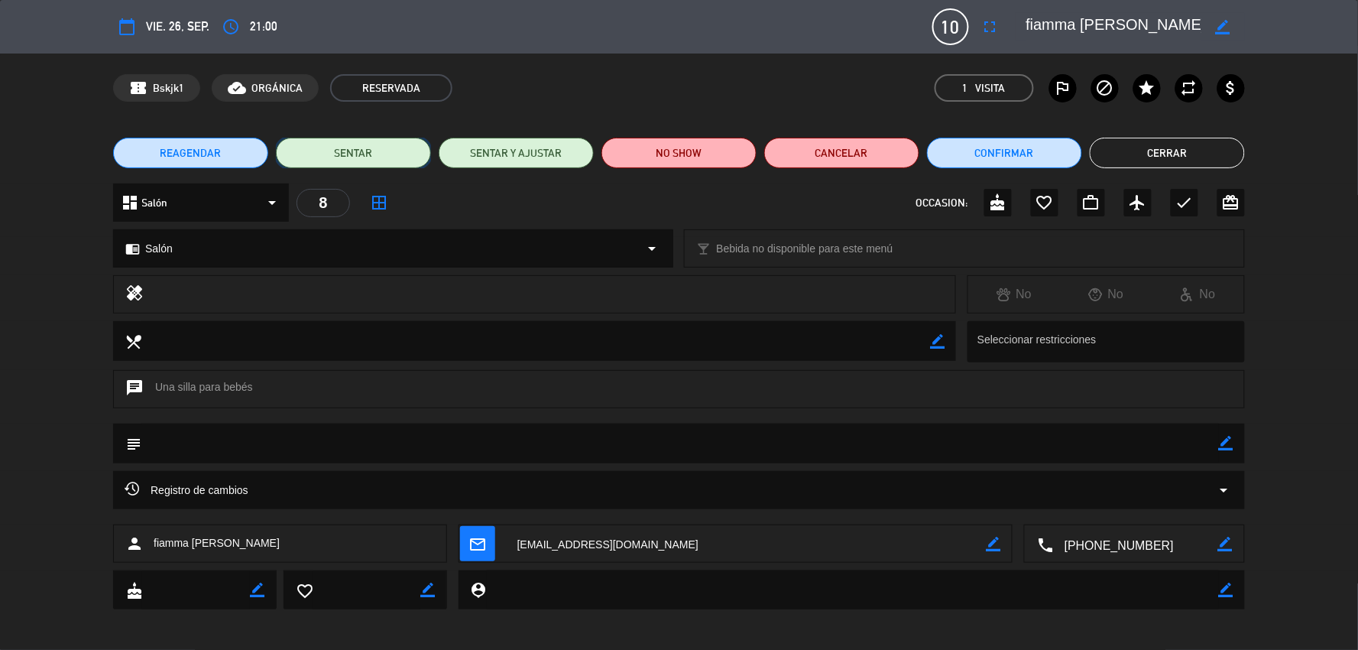
click at [326, 142] on button "SENTAR" at bounding box center [353, 153] width 155 height 31
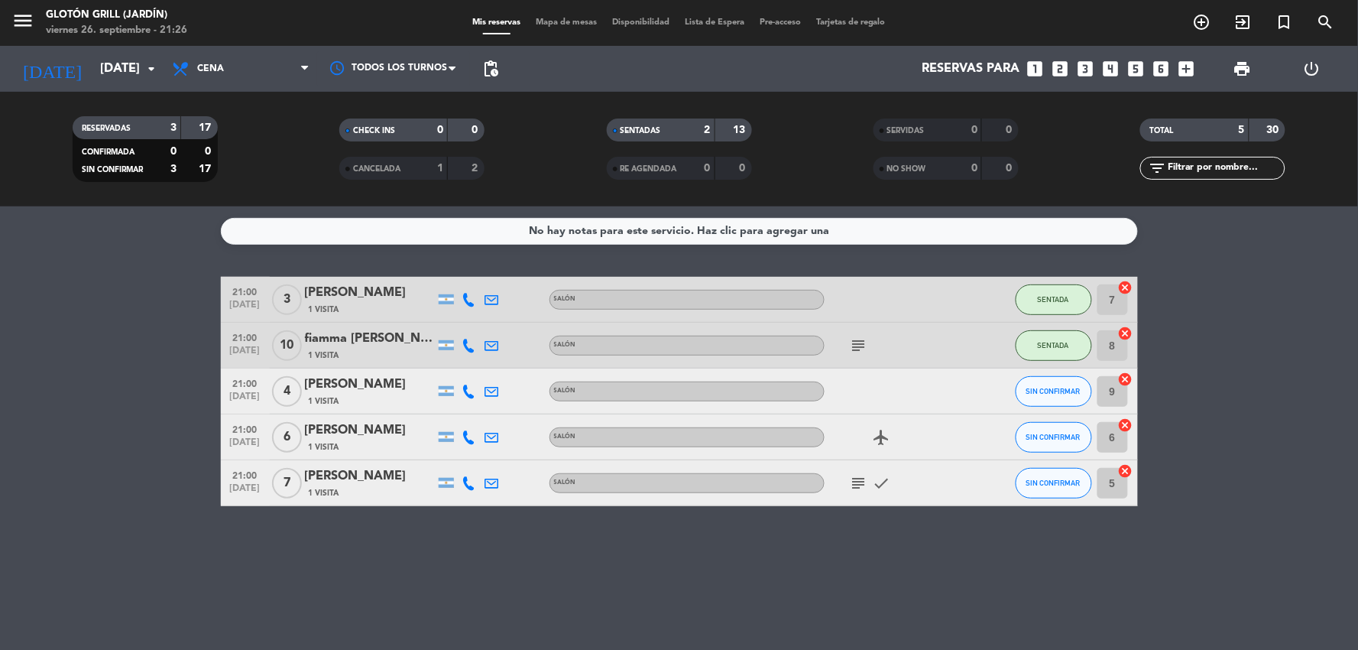
click at [363, 429] on div "[PERSON_NAME]" at bounding box center [370, 430] width 130 height 20
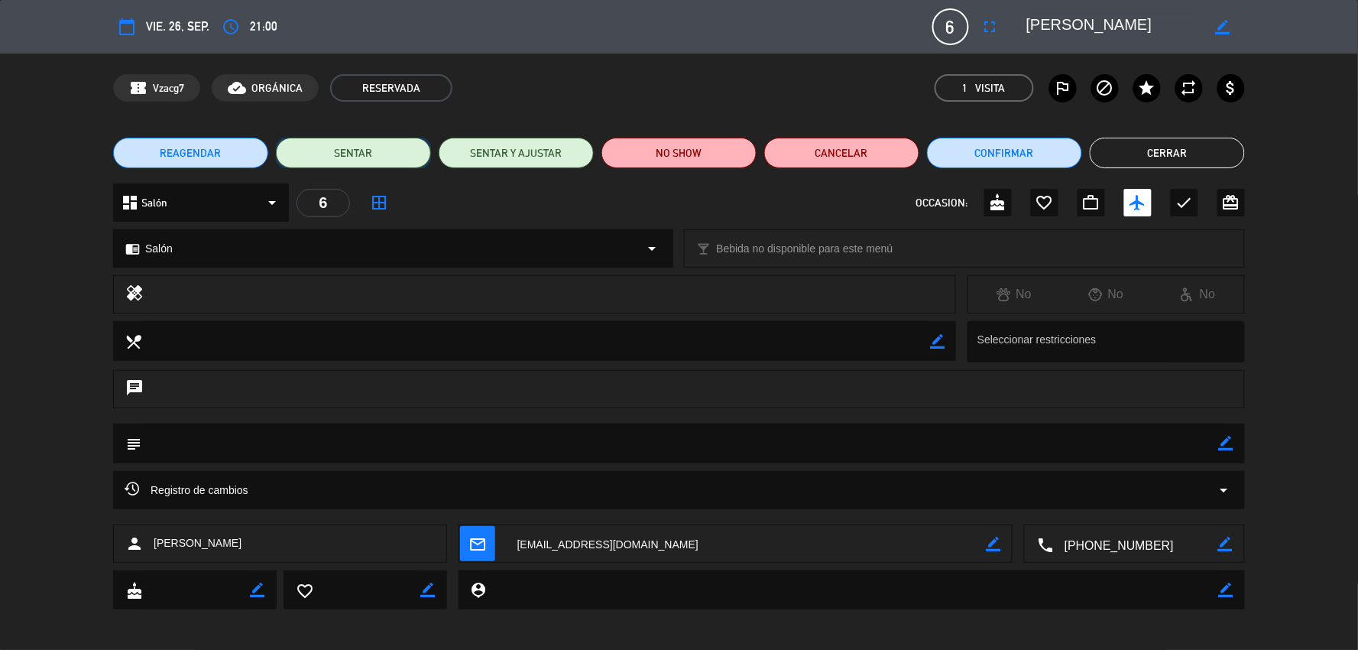
click at [359, 151] on button "SENTAR" at bounding box center [353, 153] width 155 height 31
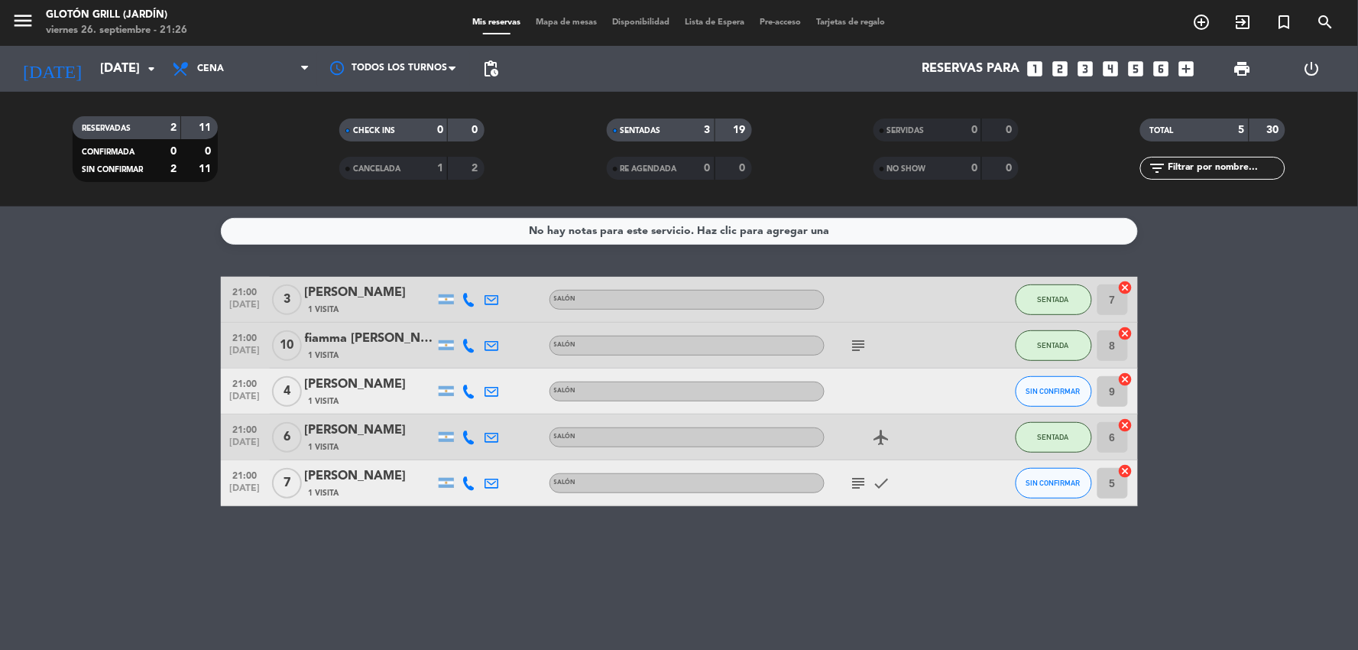
click at [400, 477] on div "[PERSON_NAME]" at bounding box center [370, 476] width 130 height 20
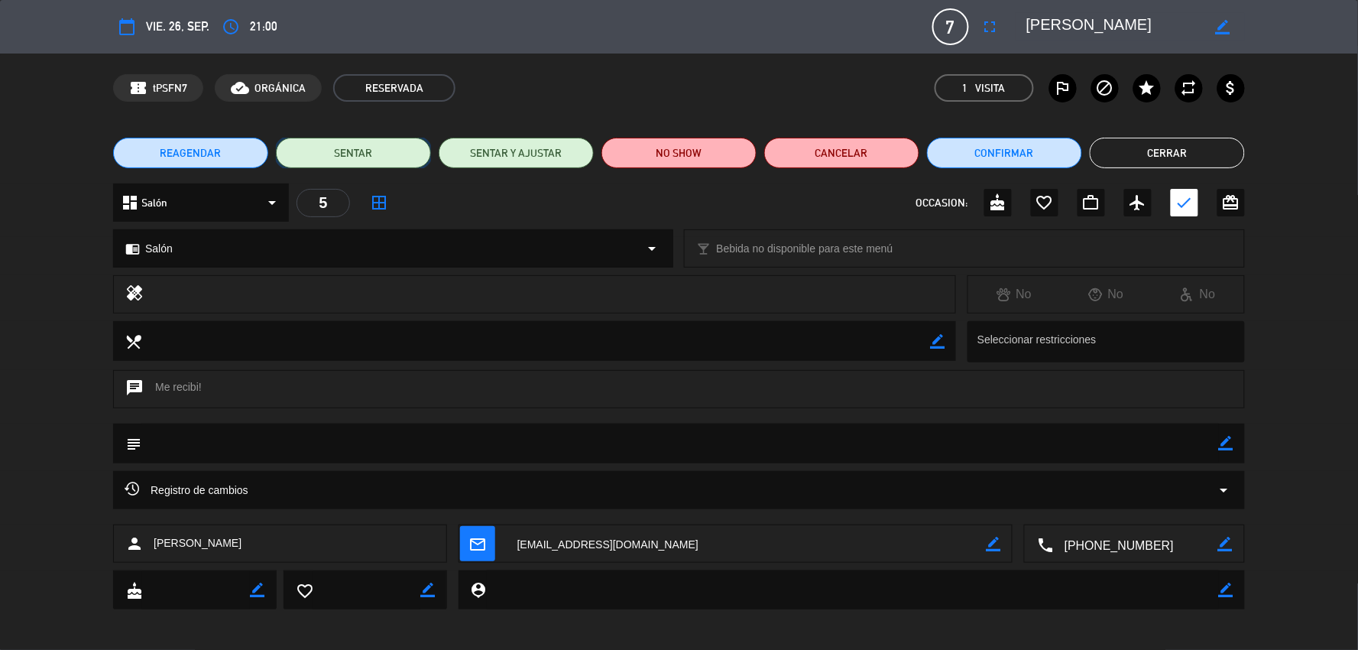
click at [377, 144] on button "SENTAR" at bounding box center [353, 153] width 155 height 31
click at [0, 0] on div at bounding box center [0, 0] width 0 height 0
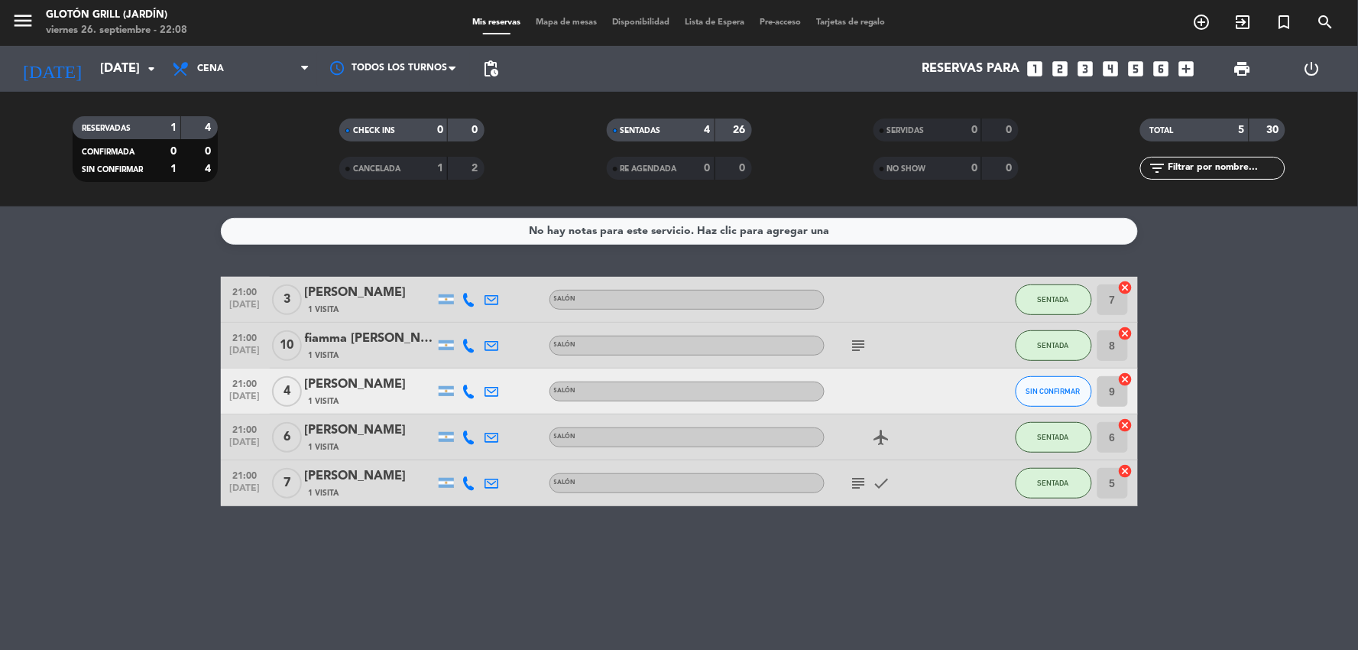
click at [975, 607] on div "No hay notas para este servicio. Haz clic para agregar una 21:00 [DATE] 3 [PERS…" at bounding box center [679, 427] width 1358 height 443
